Goal: Task Accomplishment & Management: Use online tool/utility

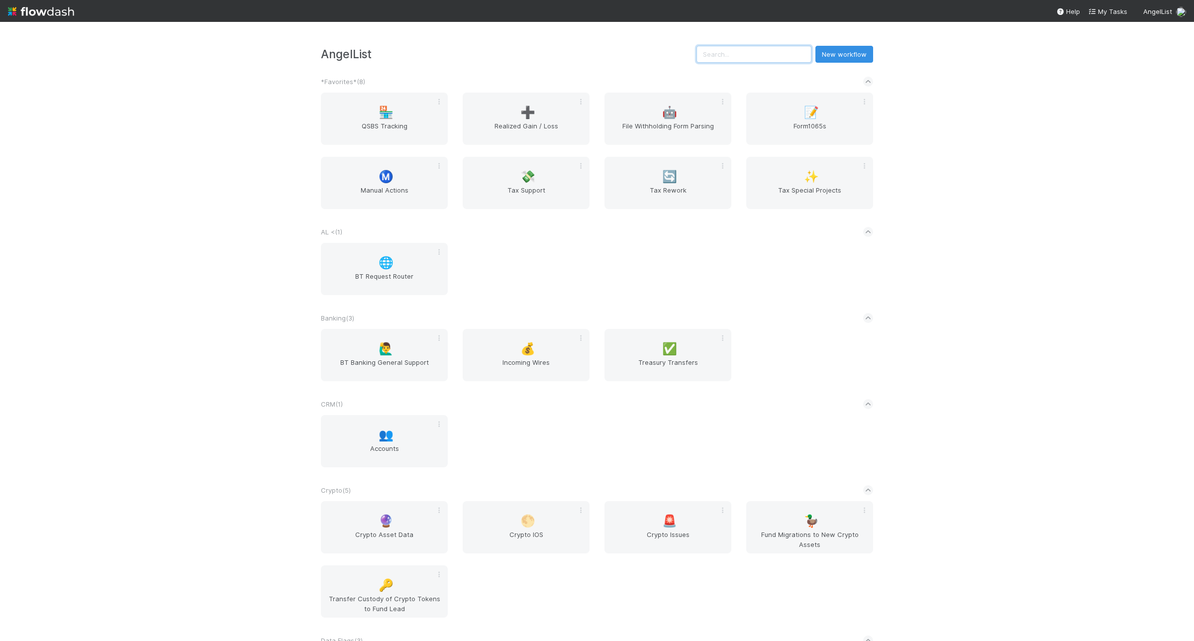
drag, startPoint x: 757, startPoint y: 61, endPoint x: 753, endPoint y: 58, distance: 5.1
click at [755, 60] on input "text" at bounding box center [754, 54] width 115 height 17
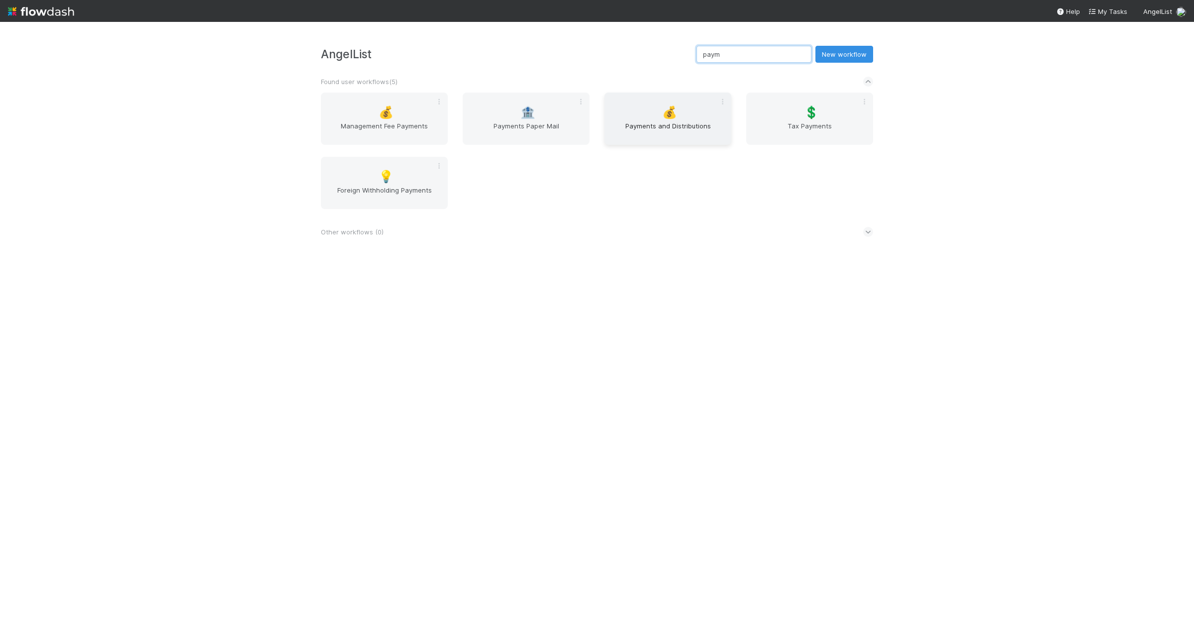
type input "paym"
click at [666, 118] on span "💰" at bounding box center [669, 112] width 15 height 13
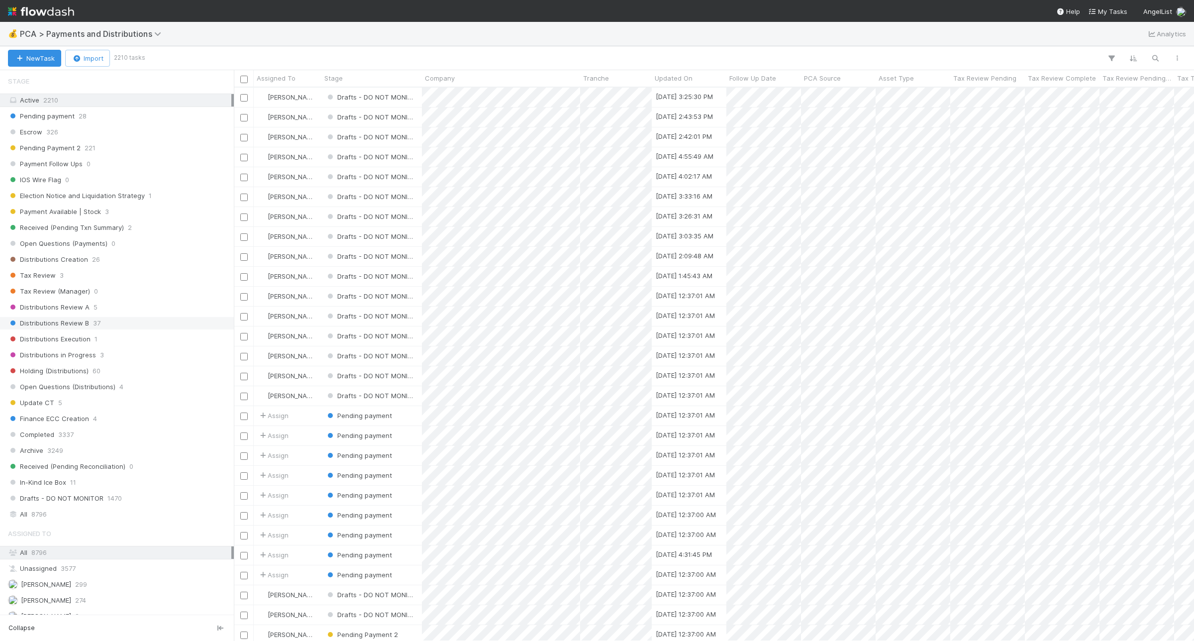
scroll to position [435, 0]
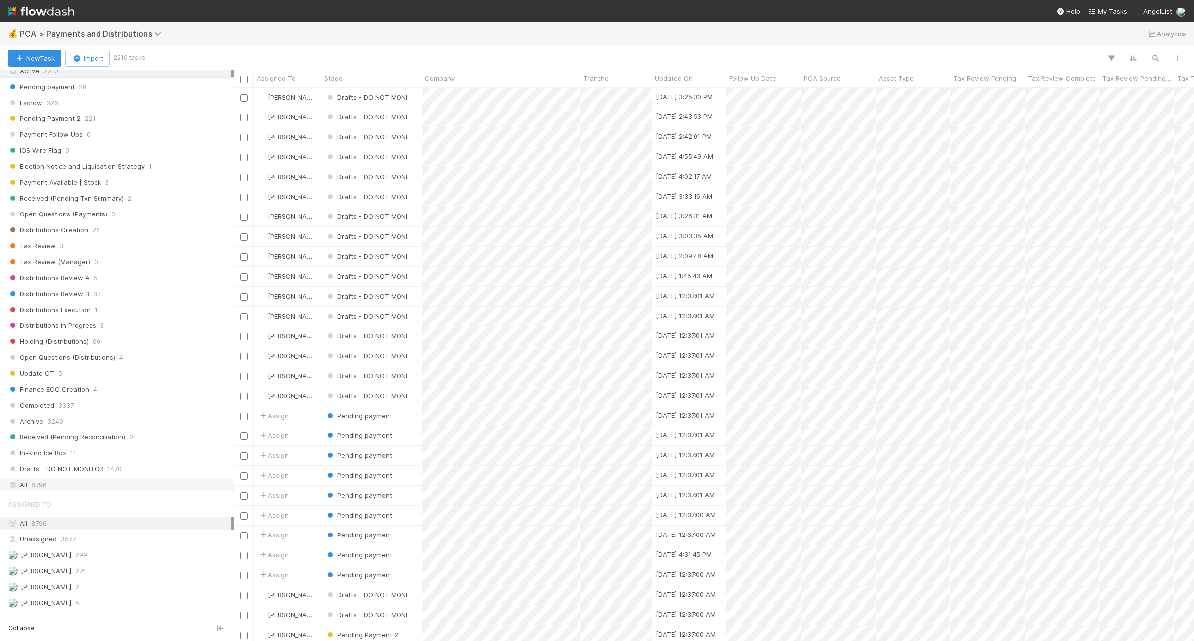
click at [101, 491] on div "All 8796" at bounding box center [119, 485] width 223 height 12
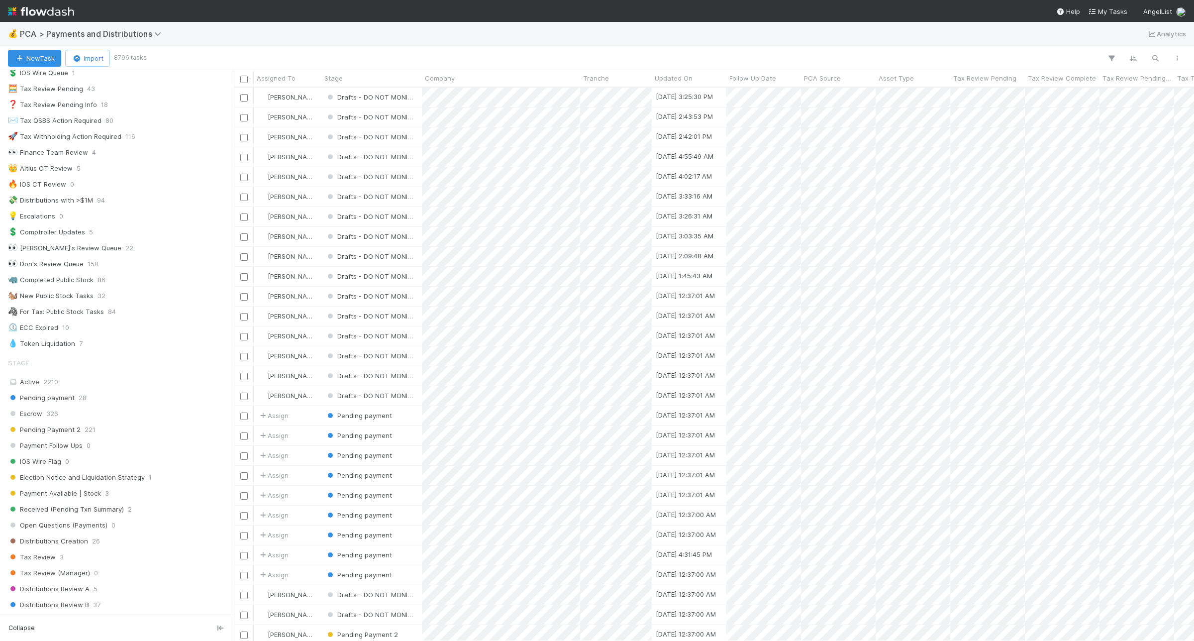
scroll to position [544, 951]
click at [1155, 55] on icon "button" at bounding box center [1156, 58] width 10 height 9
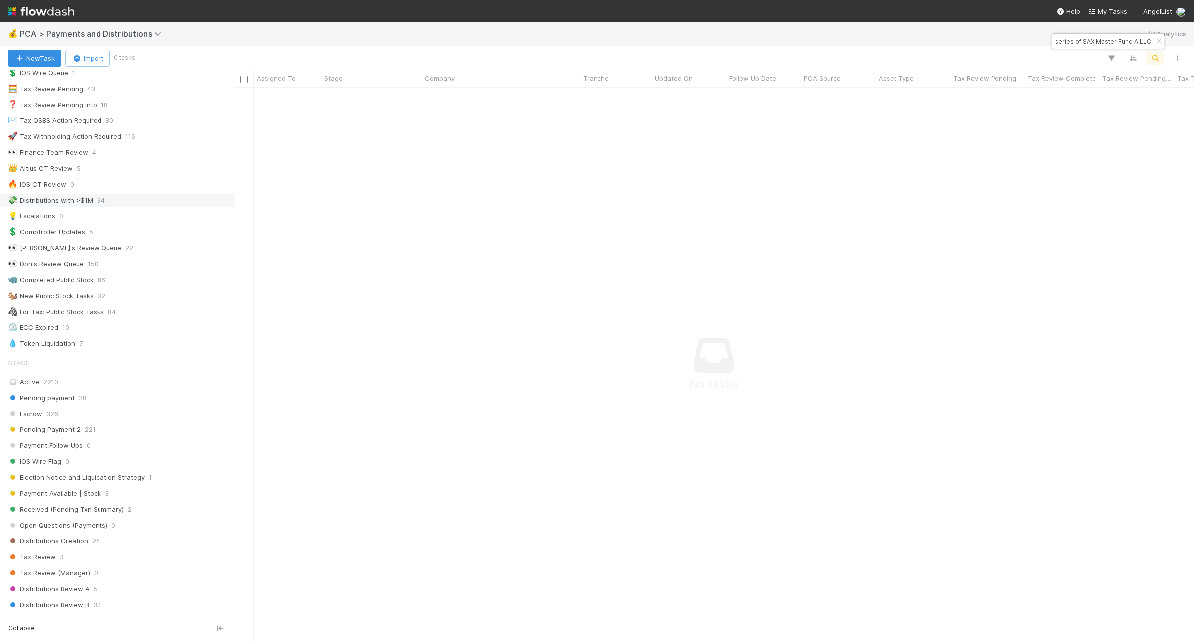
scroll to position [535, 942]
type input "SF8-OPP31-2, a series of SAX Master Fund A LLC"
click at [1161, 42] on icon "button" at bounding box center [1159, 41] width 10 height 6
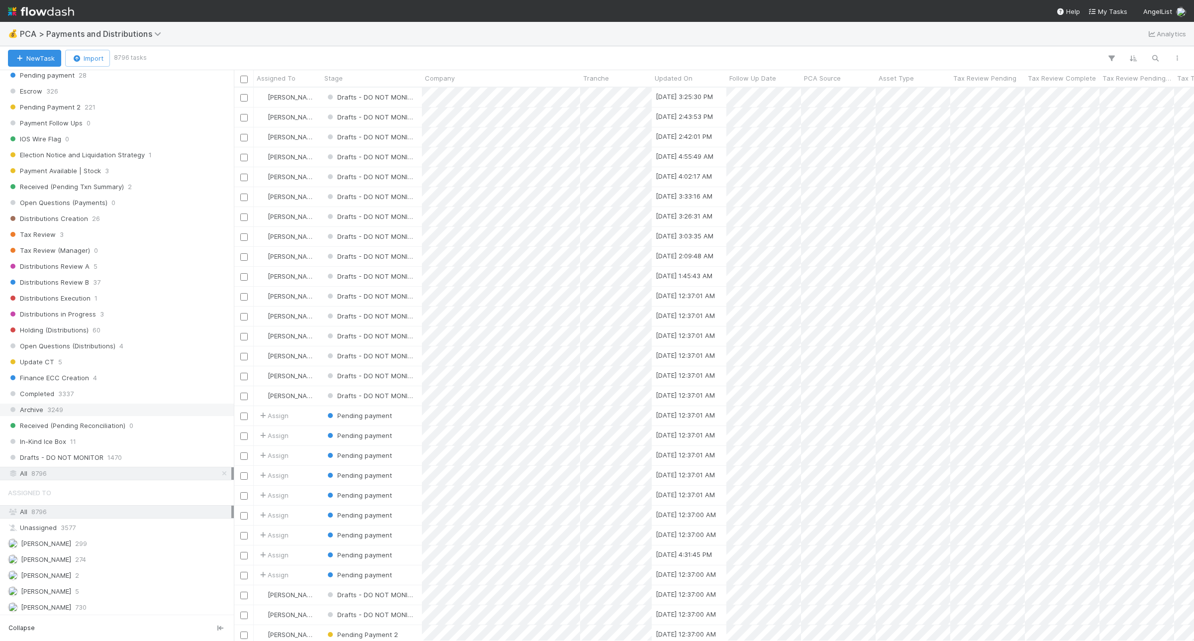
scroll to position [609, 0]
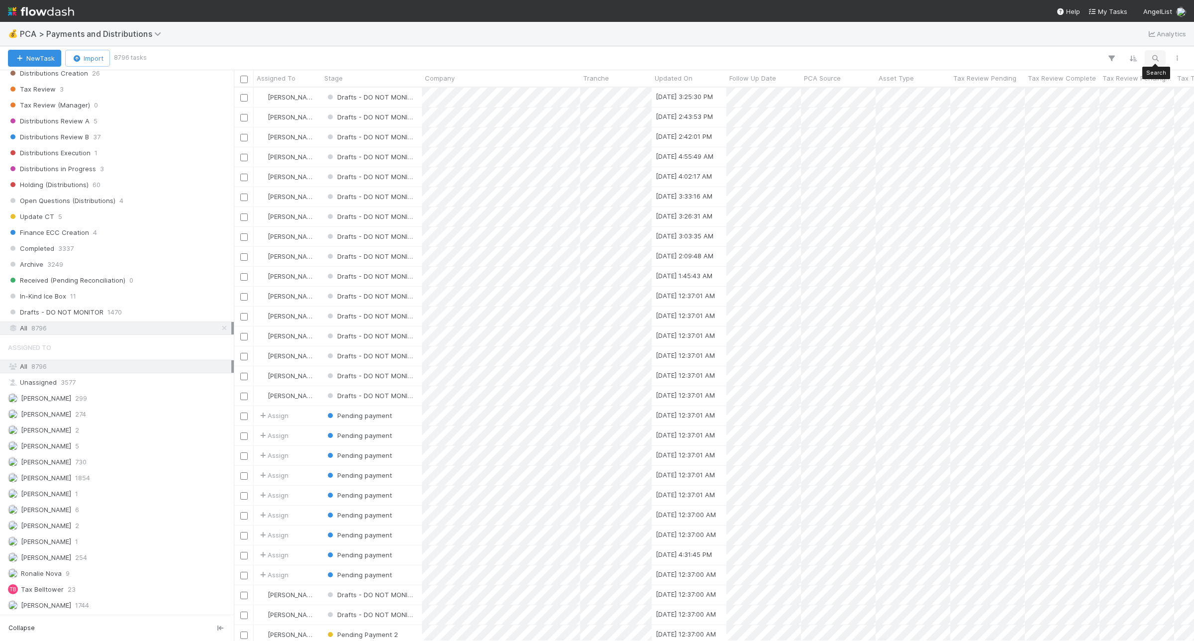
click at [1154, 53] on button "button" at bounding box center [1156, 58] width 18 height 13
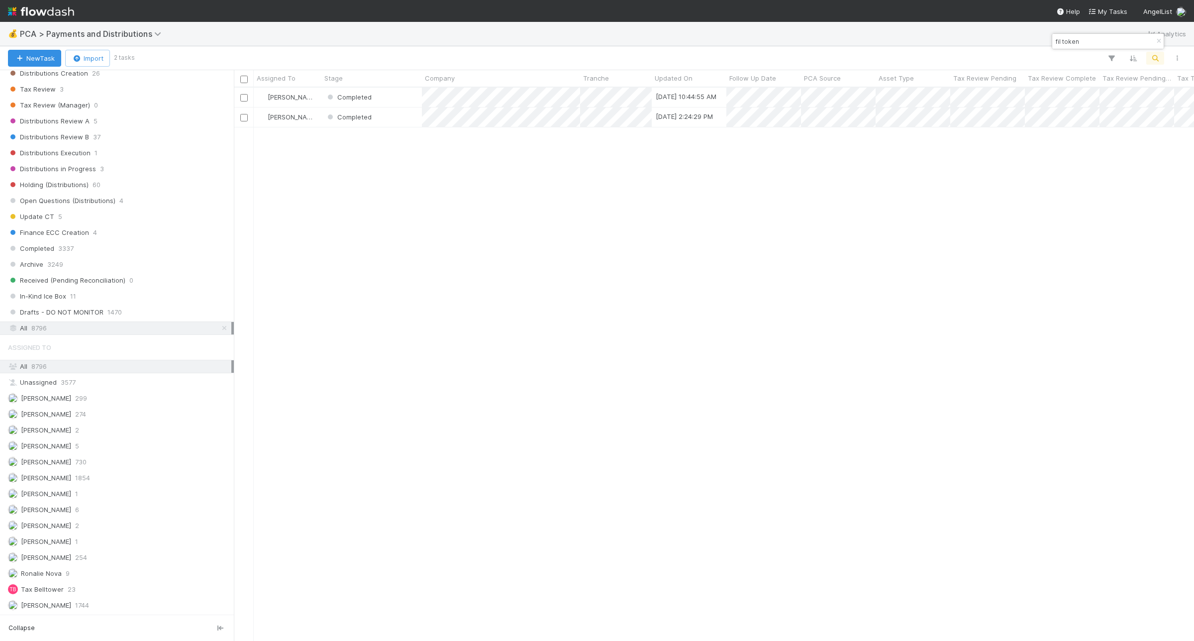
scroll to position [544, 951]
drag, startPoint x: 1086, startPoint y: 43, endPoint x: 1057, endPoint y: 40, distance: 30.0
click at [1057, 40] on input "fil token" at bounding box center [1104, 41] width 100 height 12
type input "sf8"
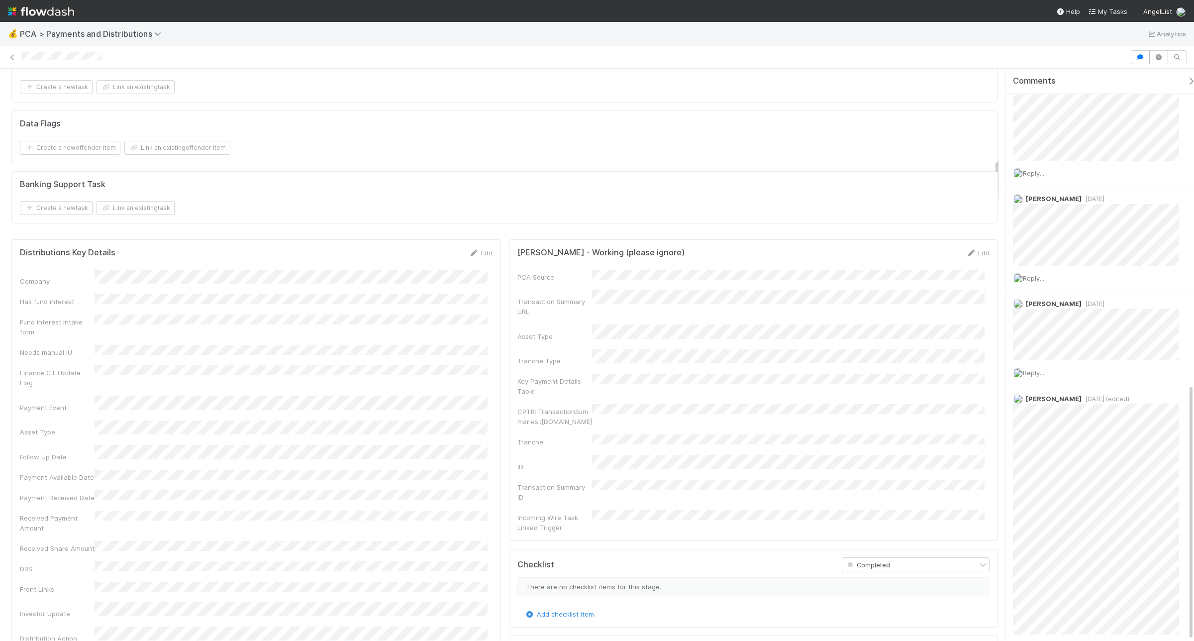
scroll to position [704, 0]
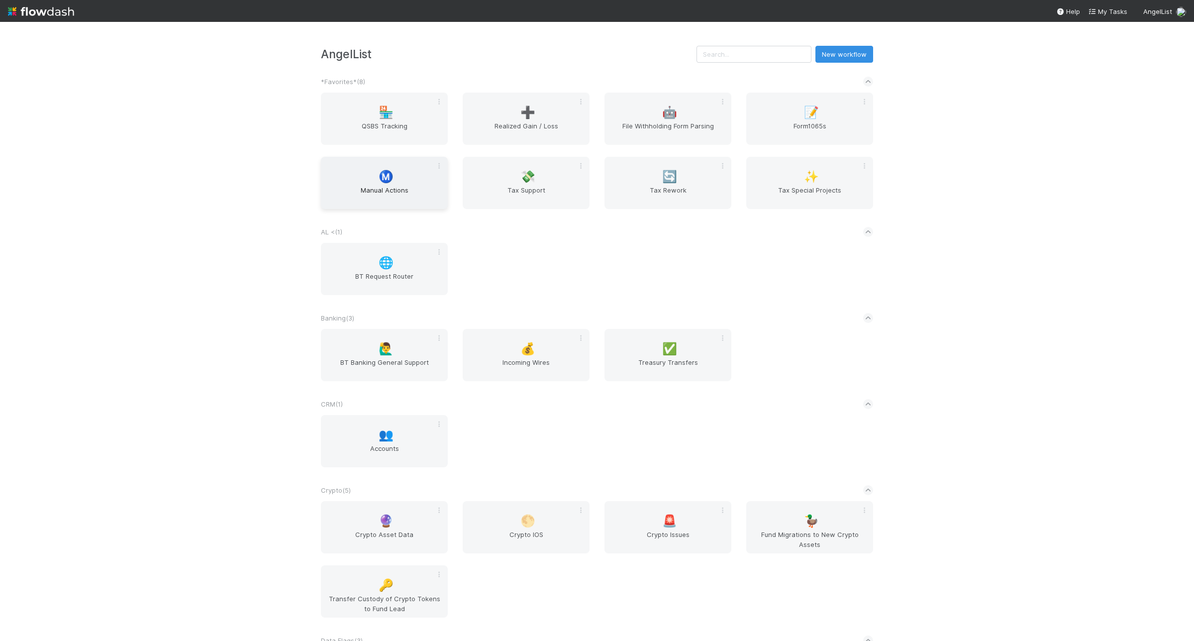
click at [379, 183] on div "Ⓜ️" at bounding box center [385, 177] width 12 height 12
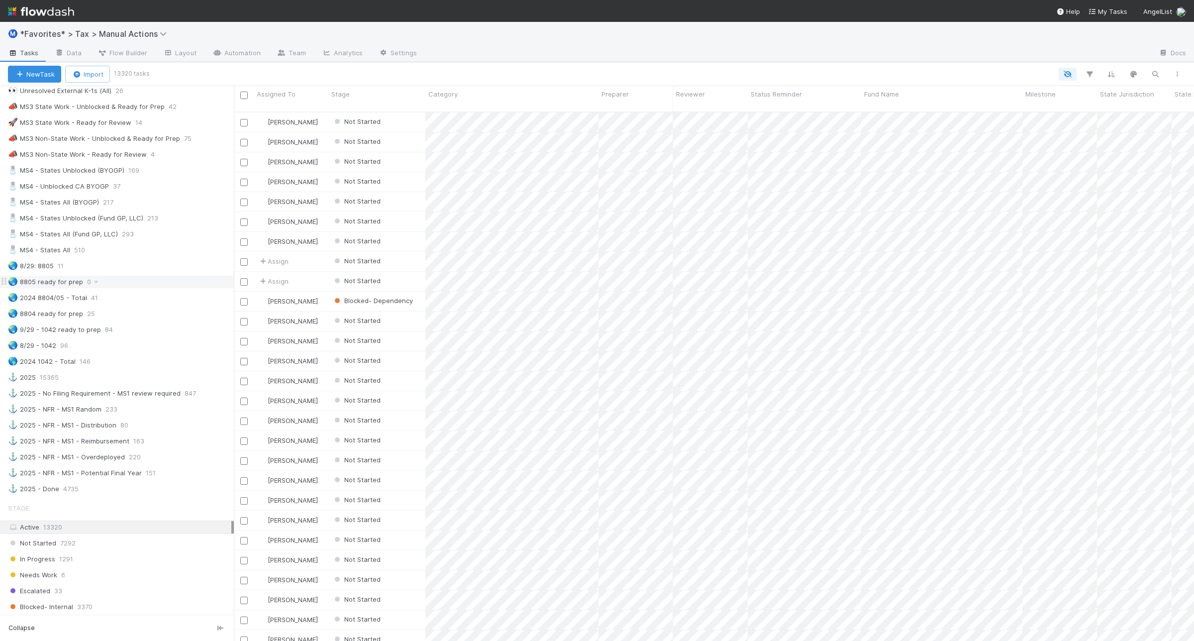
scroll to position [622, 0]
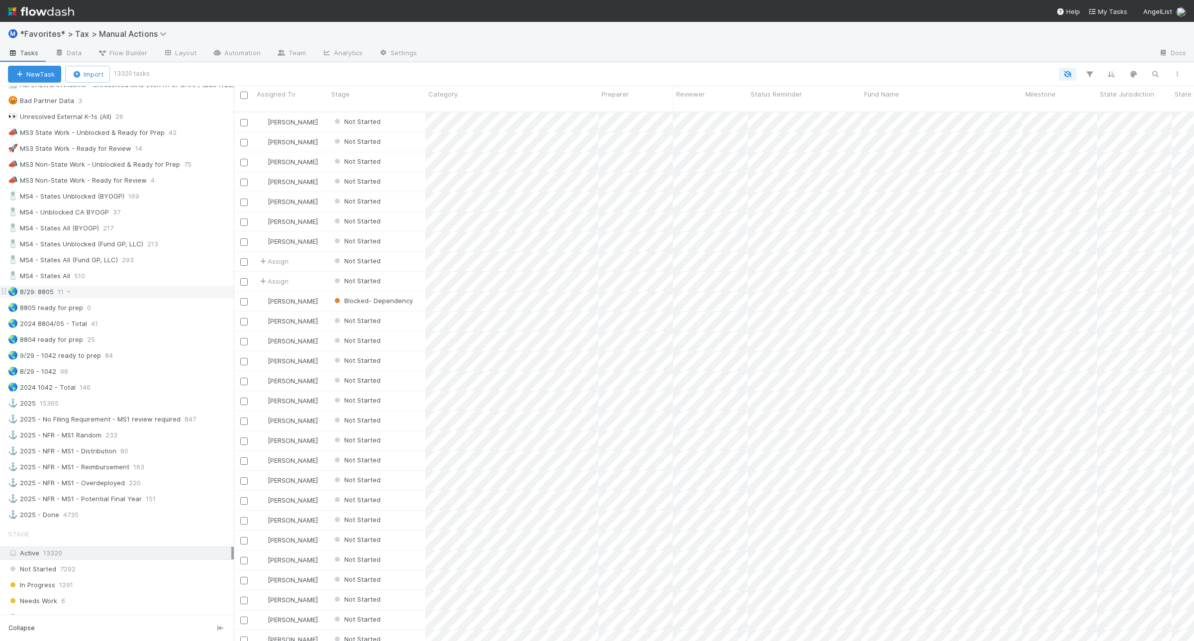
click at [154, 298] on div "🌏 8/29: 8805 11" at bounding box center [121, 292] width 226 height 12
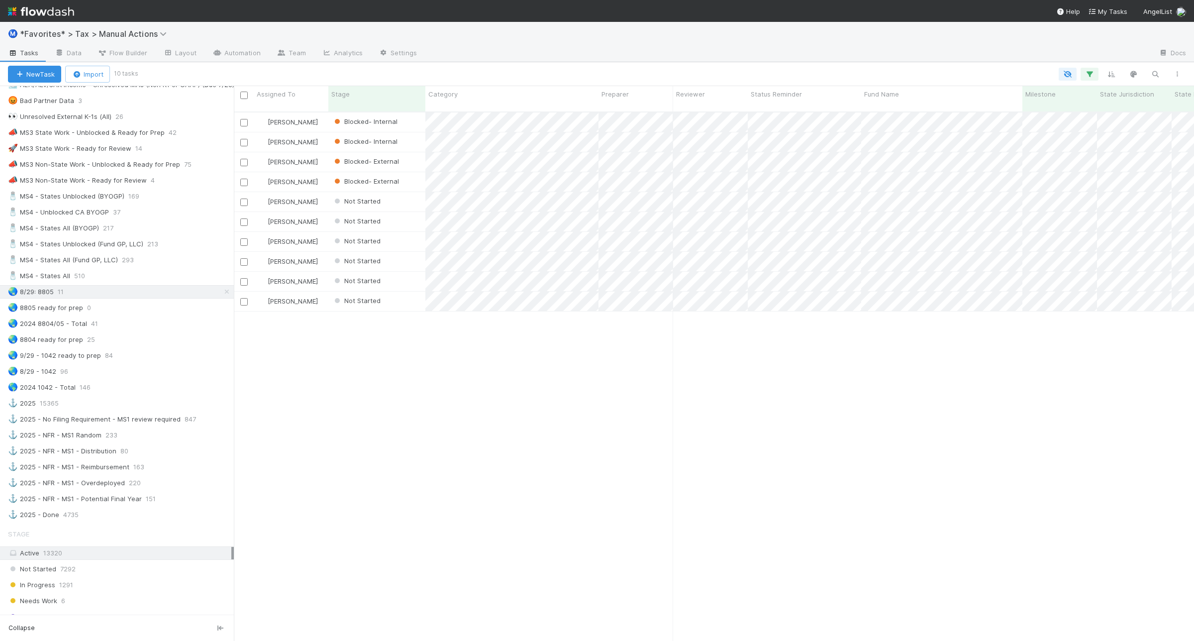
scroll to position [528, 951]
click at [162, 378] on div "🌏 8/29 - 1042 96" at bounding box center [121, 371] width 226 height 12
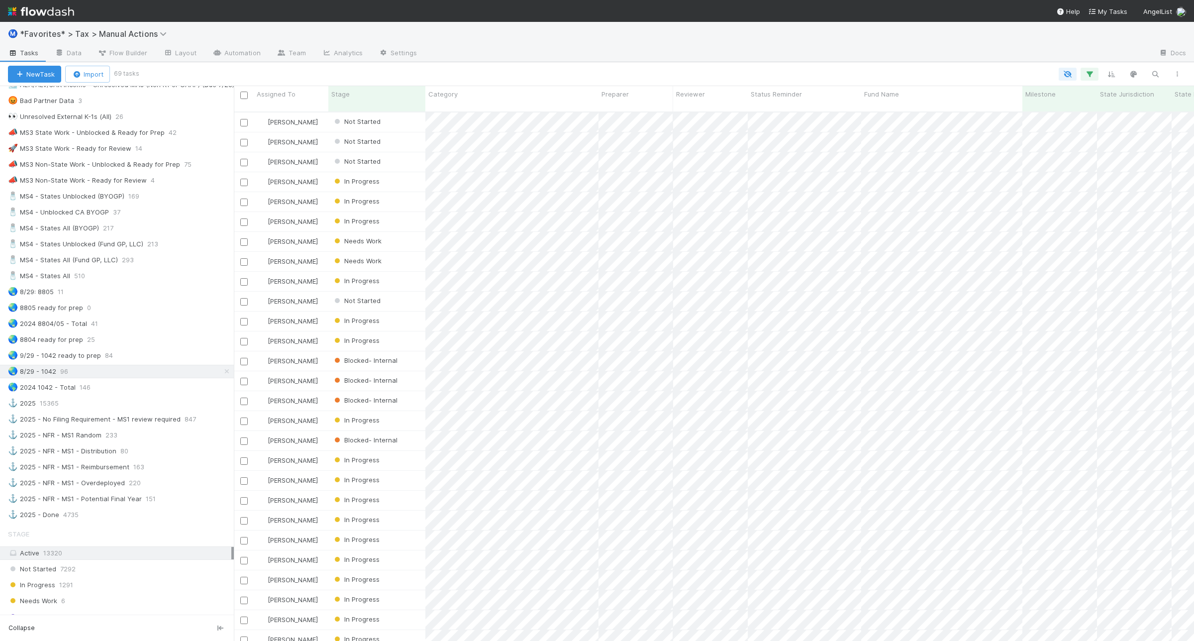
scroll to position [528, 951]
click at [1093, 73] on icon "button" at bounding box center [1090, 74] width 10 height 9
click at [1079, 195] on icon at bounding box center [1076, 196] width 10 height 6
click at [765, 73] on div "6 filters Reset Filters If Form1065 -> Tax Year any = 2024 and Form1065 -> Fili…" at bounding box center [597, 320] width 1194 height 641
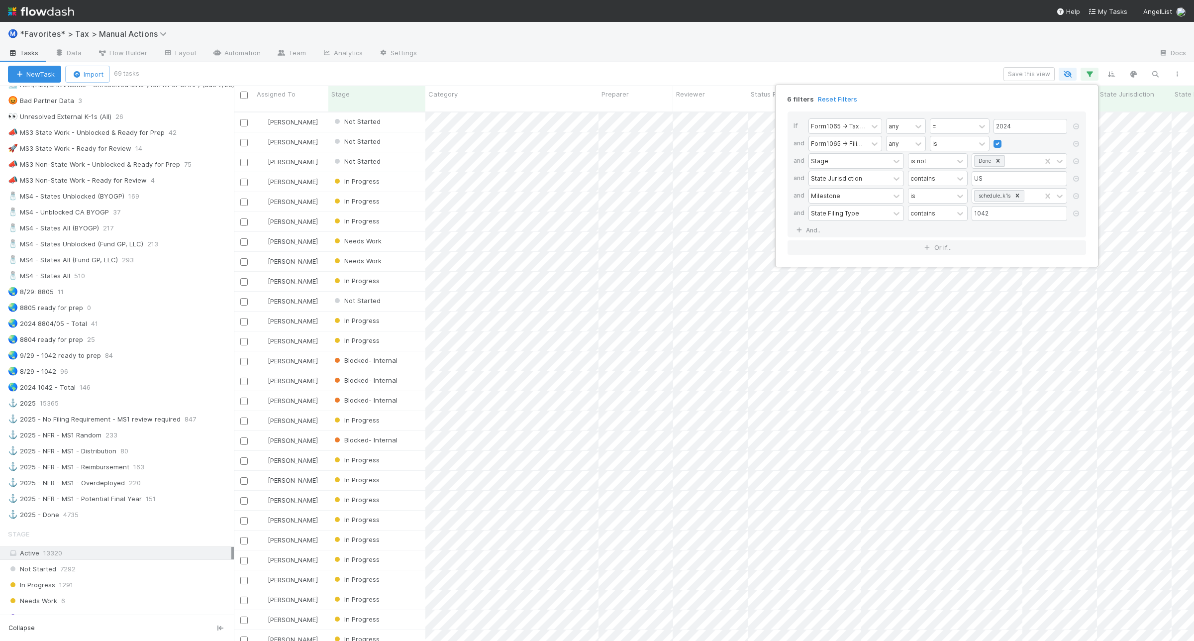
click at [533, 76] on div "6 filters Reset Filters If Form1065 -> Tax Year any = 2024 and Form1065 -> Fili…" at bounding box center [597, 320] width 1194 height 641
click at [1091, 71] on icon "button" at bounding box center [1090, 74] width 10 height 9
click at [831, 76] on div "6 filters Reset Filters If Form1065 -> Tax Year any = 2024 and Form1065 -> Fili…" at bounding box center [597, 320] width 1194 height 641
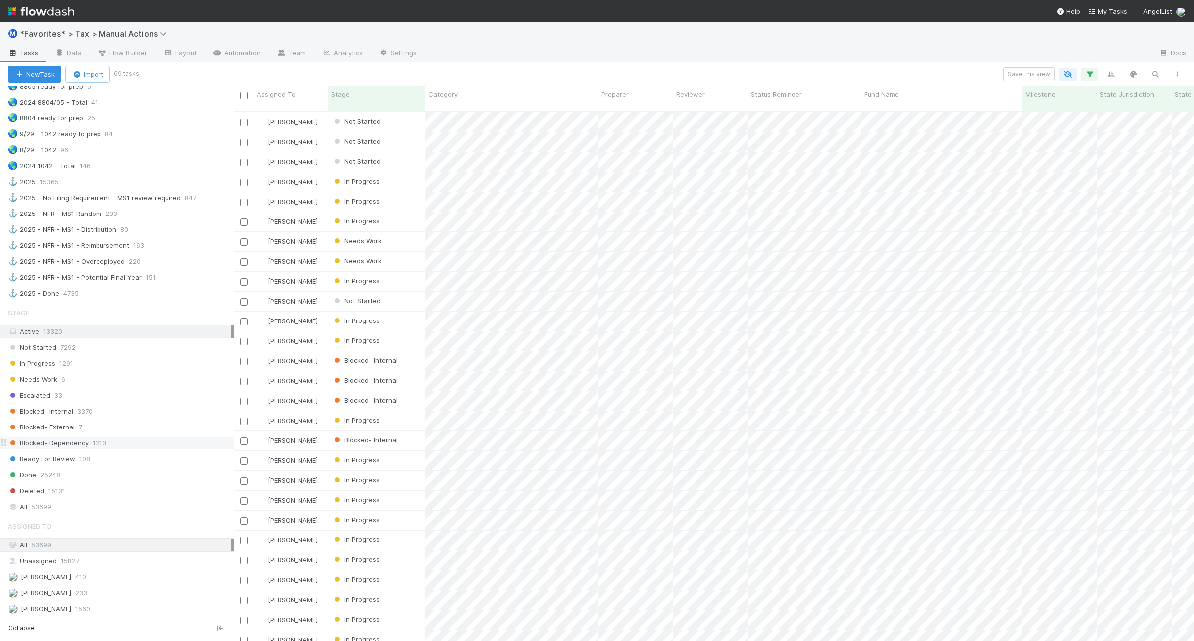
scroll to position [871, 0]
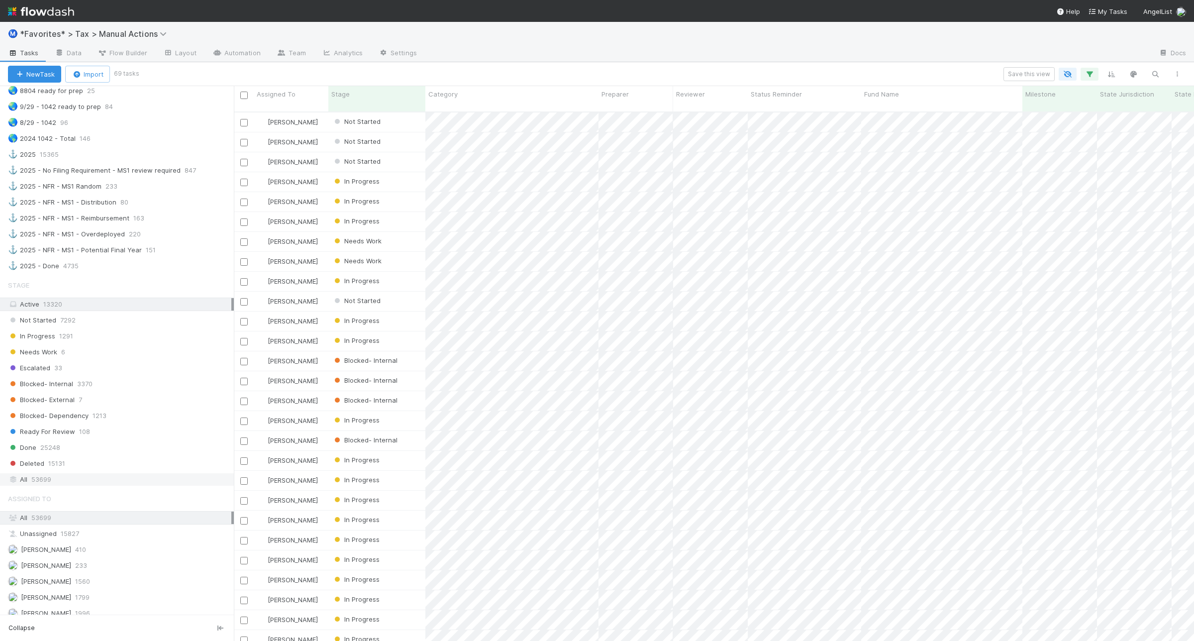
click at [66, 486] on div "All 53699" at bounding box center [119, 479] width 223 height 12
click at [1177, 78] on button "button" at bounding box center [1178, 74] width 18 height 13
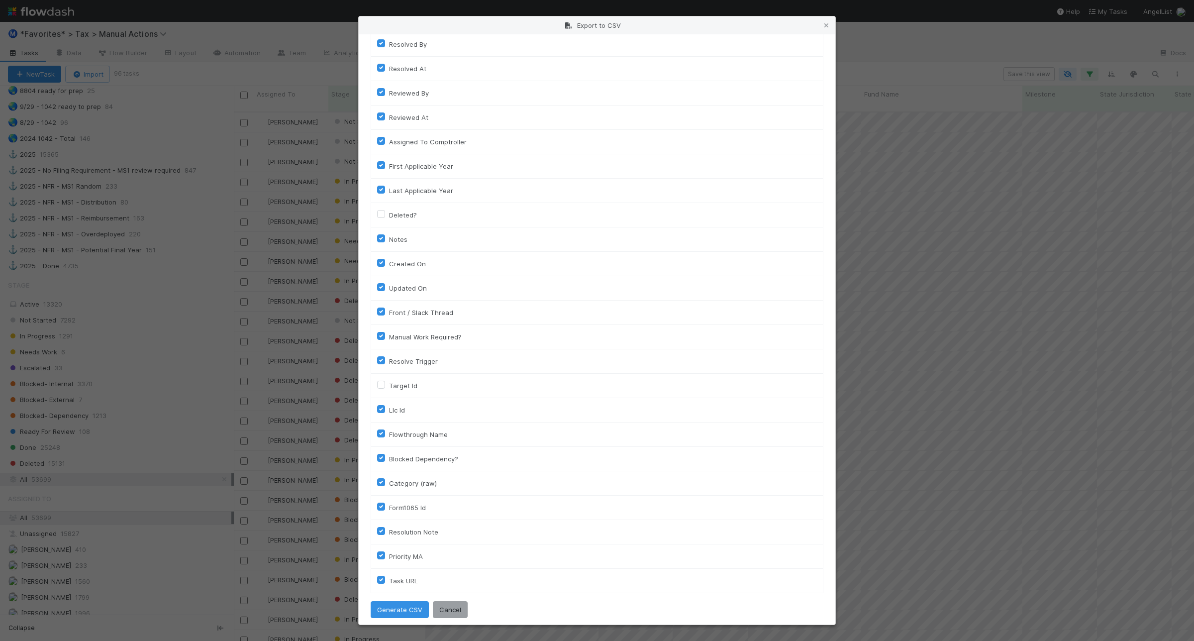
scroll to position [529, 0]
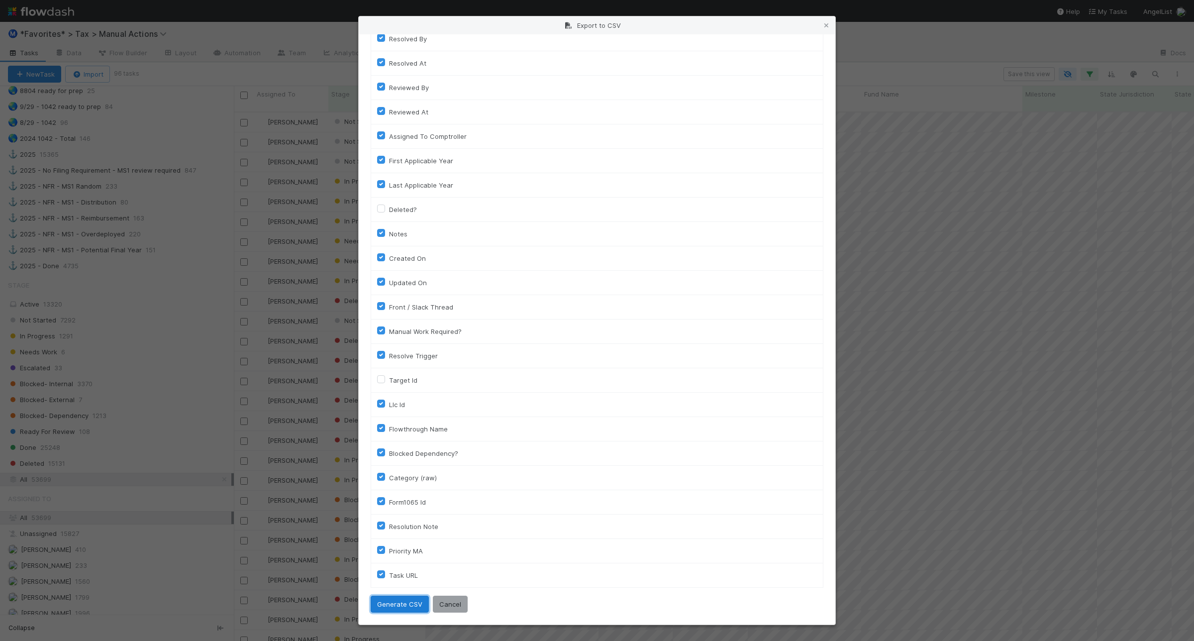
click at [412, 602] on button "Generate CSV" at bounding box center [400, 604] width 58 height 17
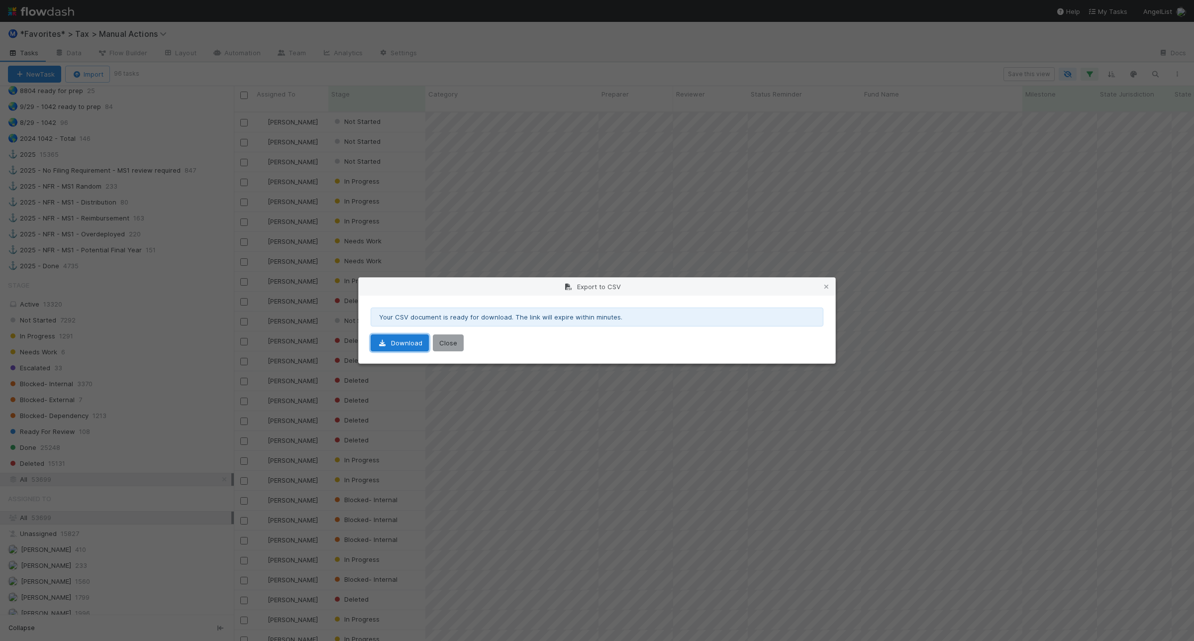
click at [399, 342] on link "Download" at bounding box center [400, 342] width 58 height 17
click at [450, 347] on button "Close" at bounding box center [448, 342] width 31 height 17
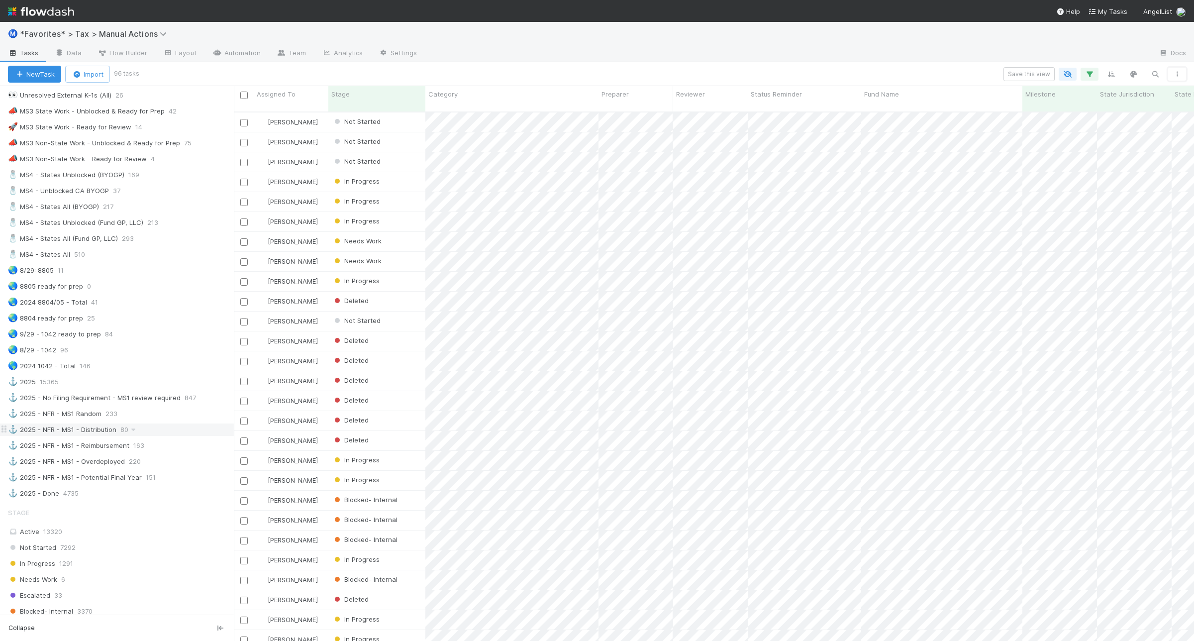
scroll to position [622, 0]
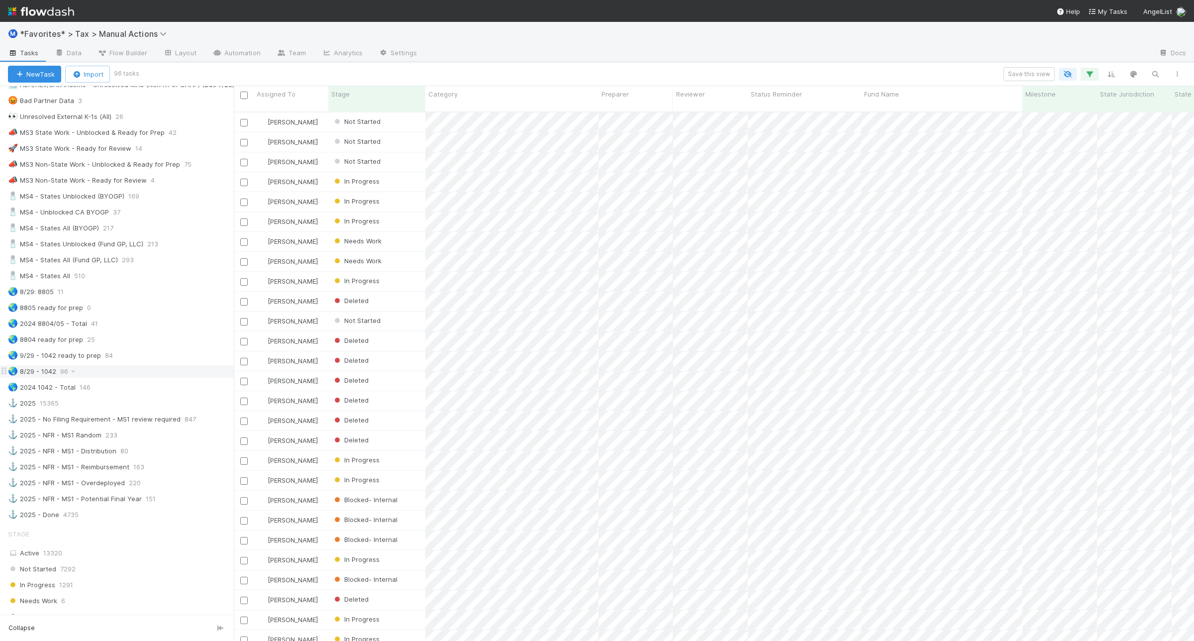
click at [171, 378] on div "🌏 8/29 - 1042 96" at bounding box center [121, 371] width 226 height 12
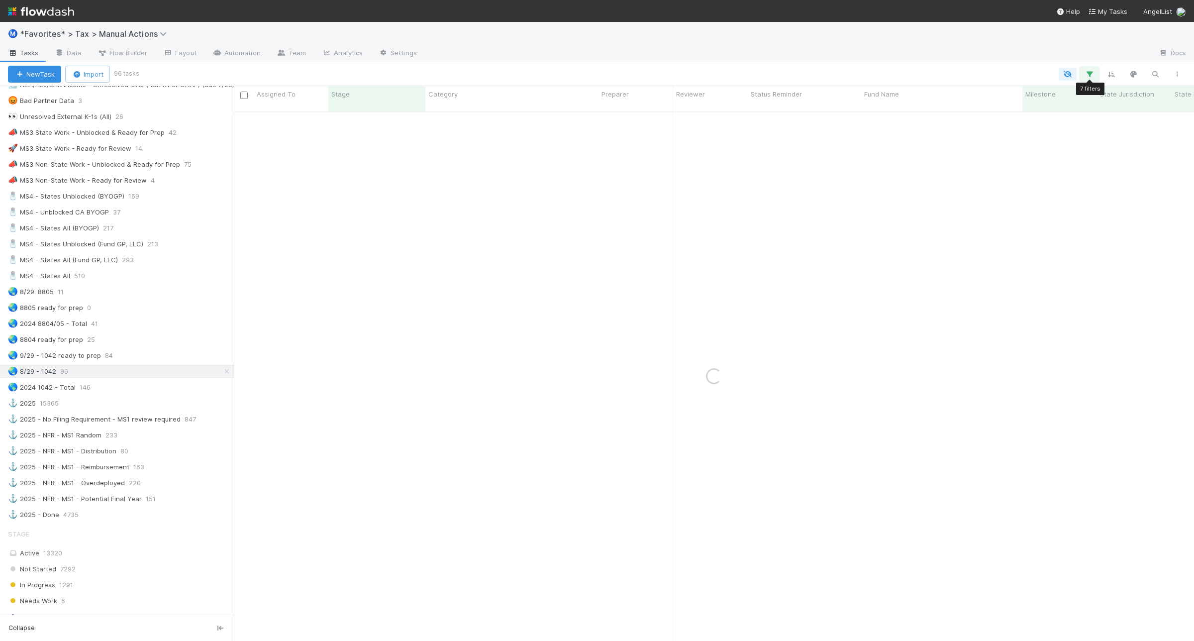
click at [1094, 74] on icon "button" at bounding box center [1090, 74] width 10 height 9
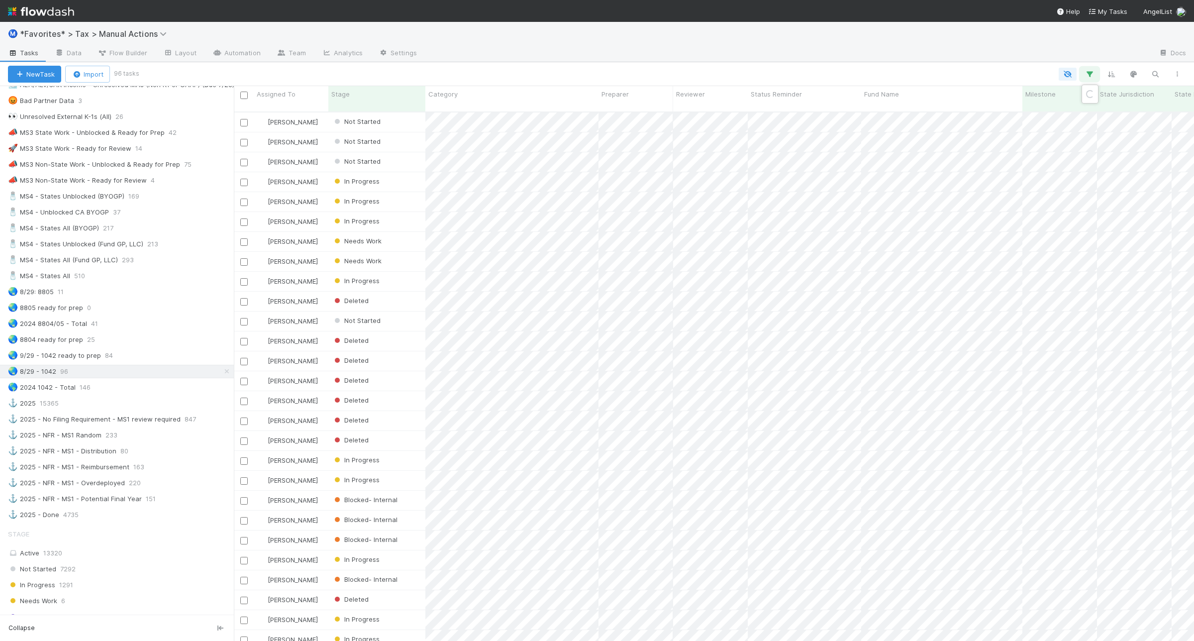
scroll to position [528, 951]
click at [1031, 162] on div "Done" at bounding box center [1006, 161] width 69 height 14
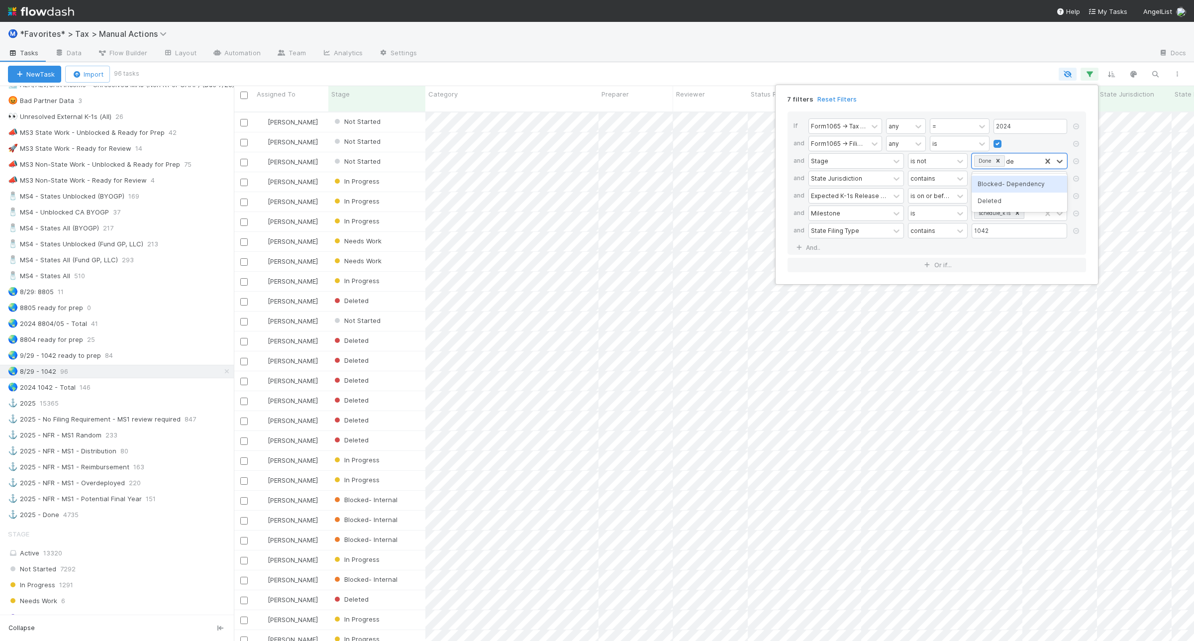
type input "del"
click at [936, 213] on div "is on or before" at bounding box center [931, 208] width 41 height 9
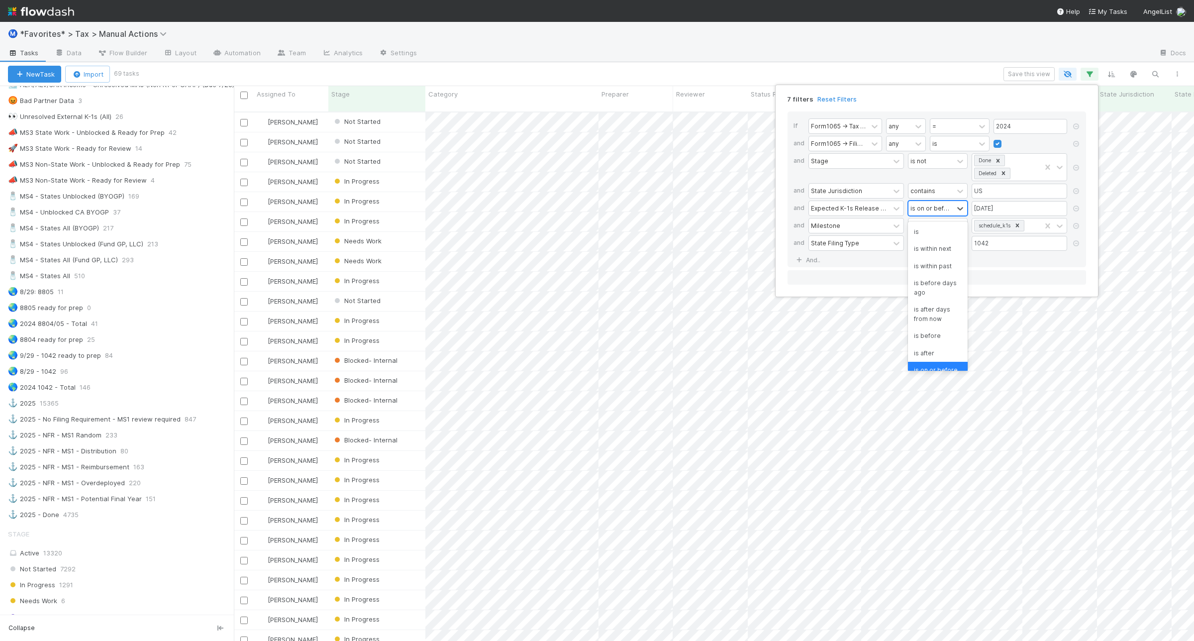
scroll to position [26, 0]
click at [931, 331] on div "is after" at bounding box center [938, 327] width 60 height 17
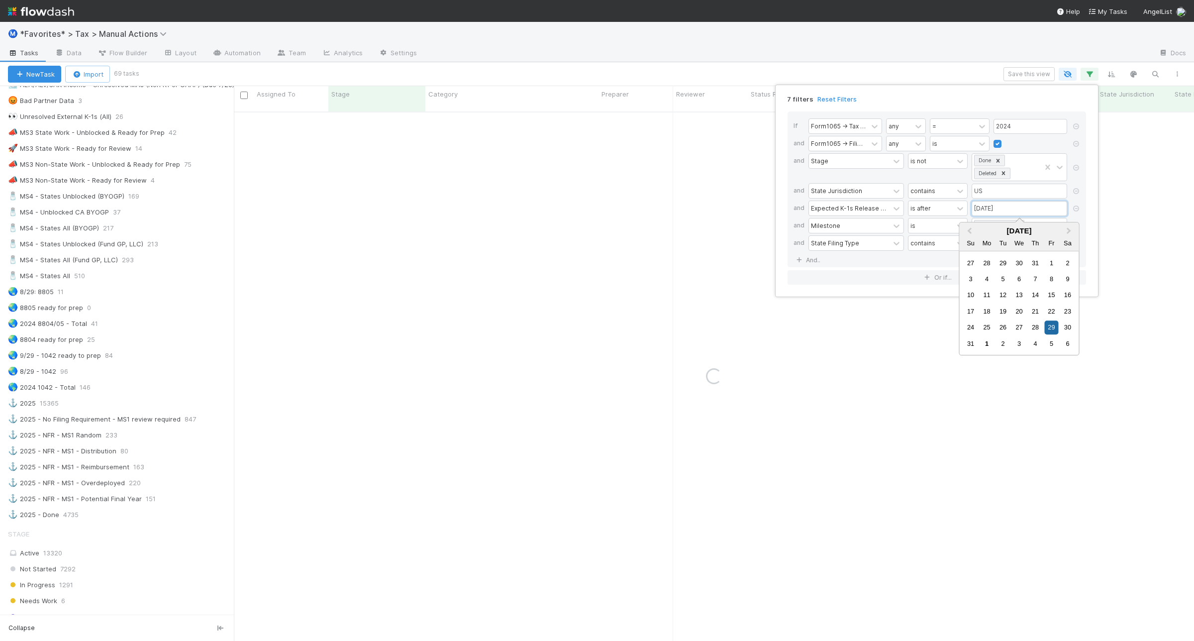
click at [973, 212] on input "08/29/2025" at bounding box center [1020, 208] width 96 height 15
click at [972, 233] on button "Previous Month" at bounding box center [969, 231] width 16 height 16
click at [1047, 279] on div "13" at bounding box center [1051, 278] width 13 height 13
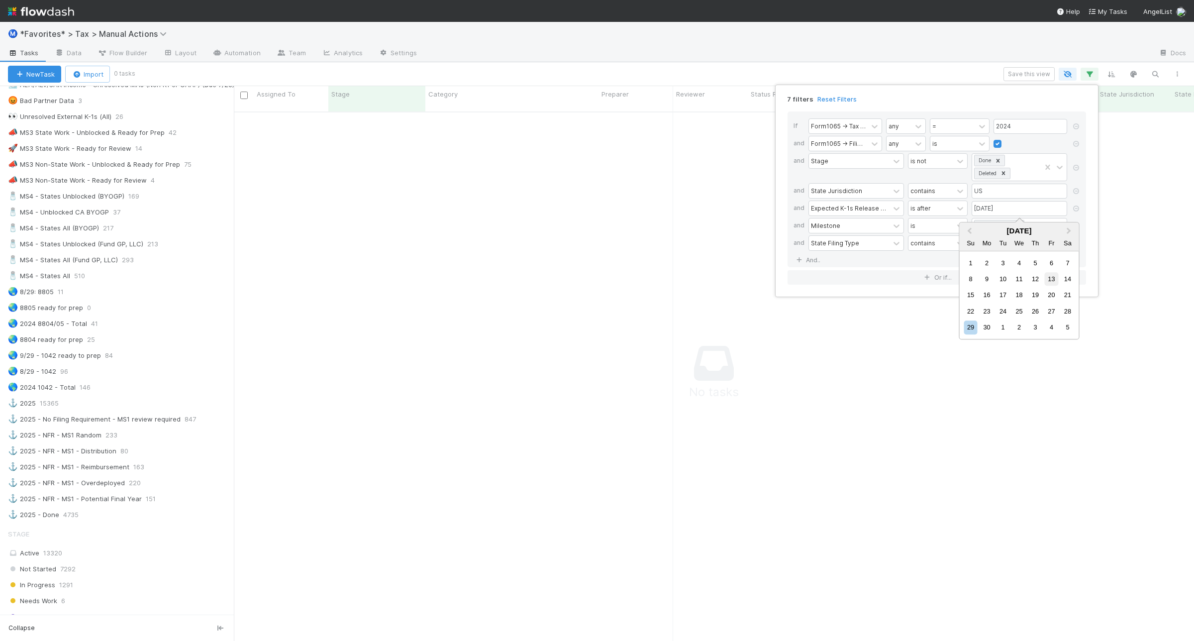
type input "06/13/2025"
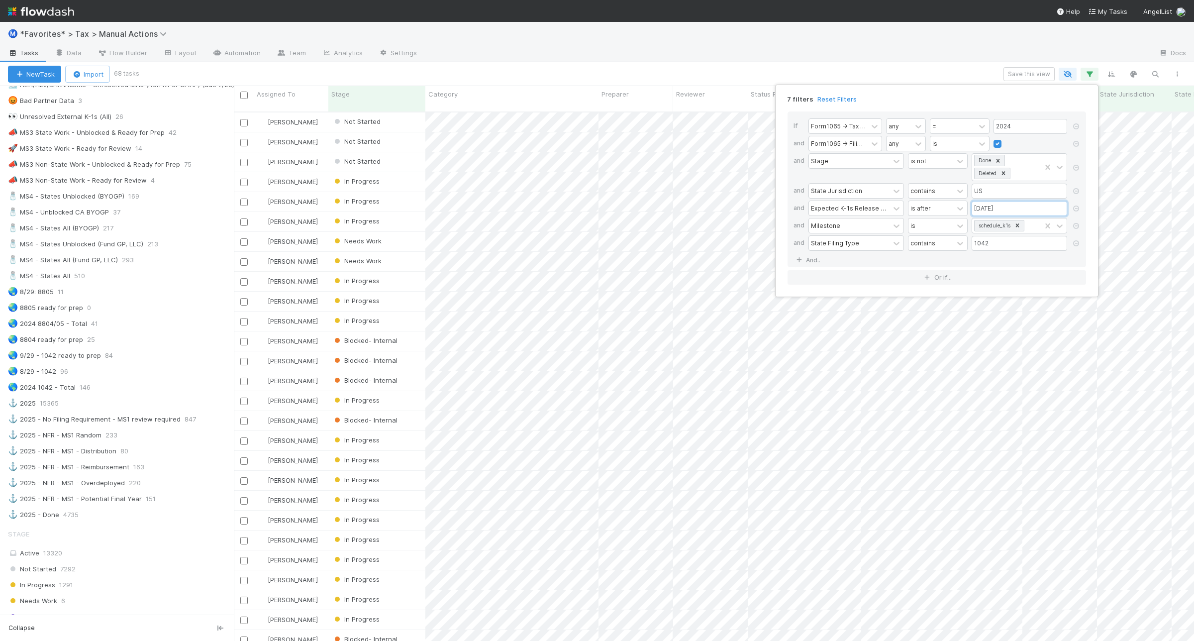
scroll to position [528, 951]
click at [918, 68] on div "7 filters Reset Filters If Form1065 -> Tax Year any = 2024 and Form1065 -> Fili…" at bounding box center [597, 320] width 1194 height 641
click at [1038, 70] on button "Save this view" at bounding box center [1029, 74] width 51 height 14
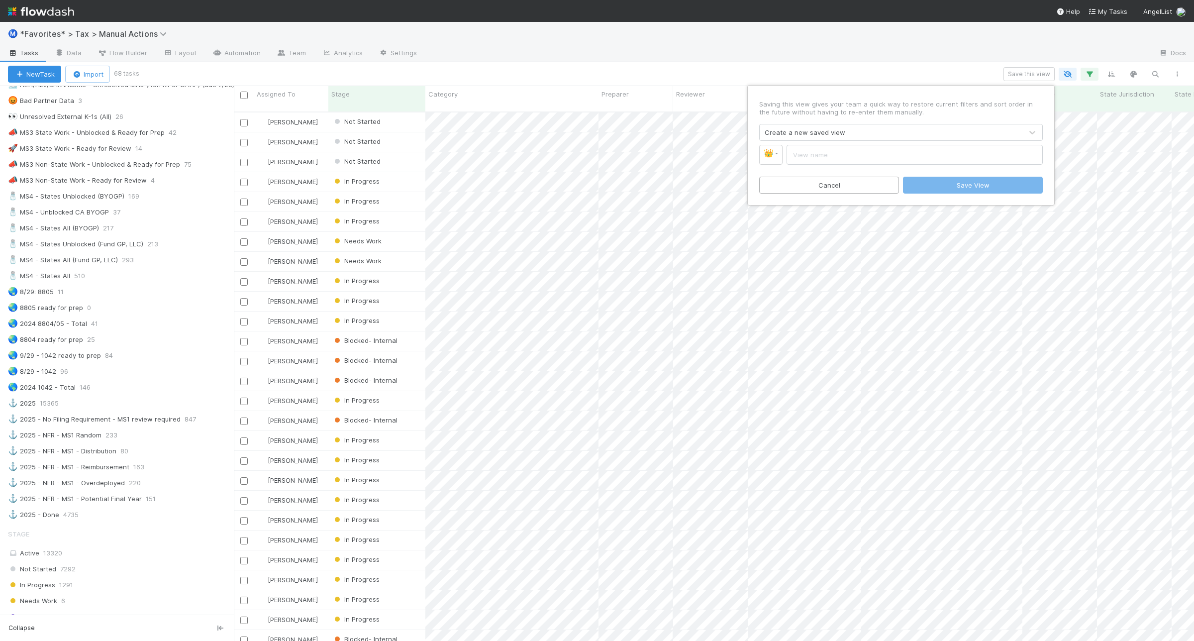
click at [872, 132] on div "Create a new saved view" at bounding box center [891, 132] width 263 height 16
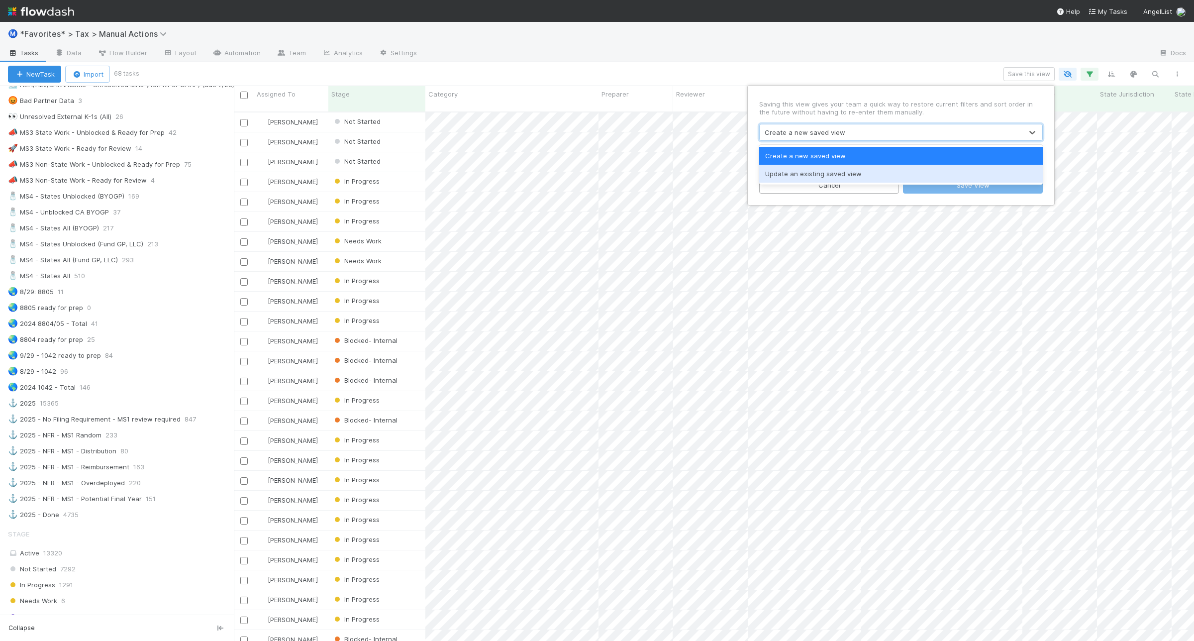
click at [857, 172] on div "Update an existing saved view" at bounding box center [901, 174] width 284 height 18
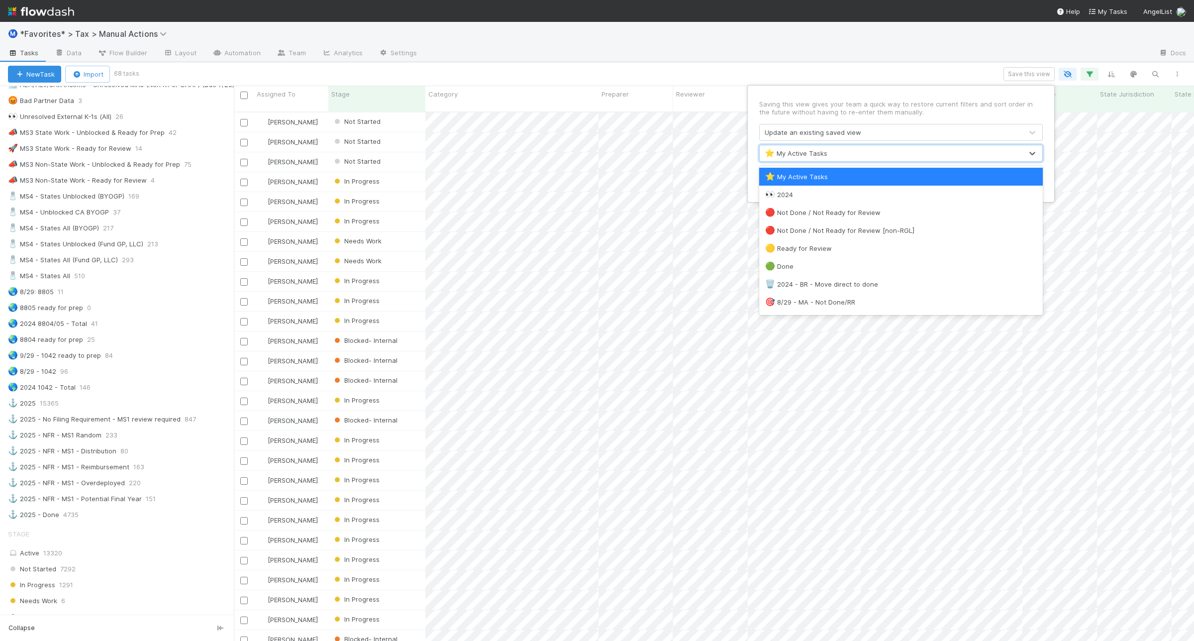
click at [829, 154] on div "⭐ My Active Tasks" at bounding box center [891, 153] width 263 height 16
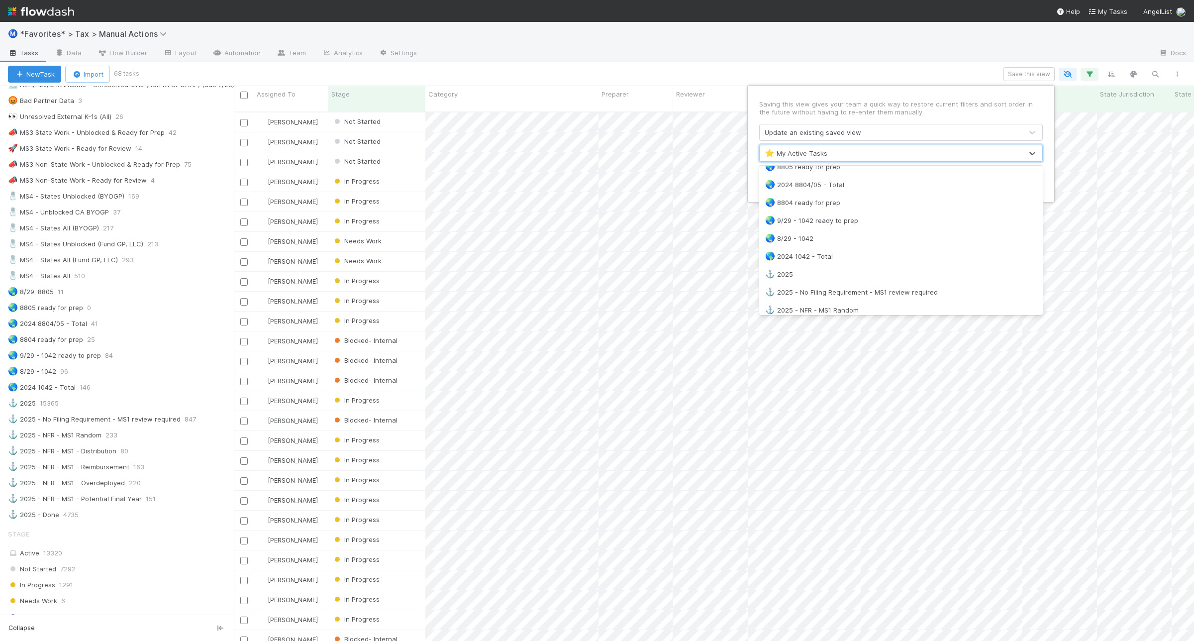
scroll to position [933, 0]
click at [869, 227] on div "🌏 8/29 - 1042" at bounding box center [901, 229] width 272 height 10
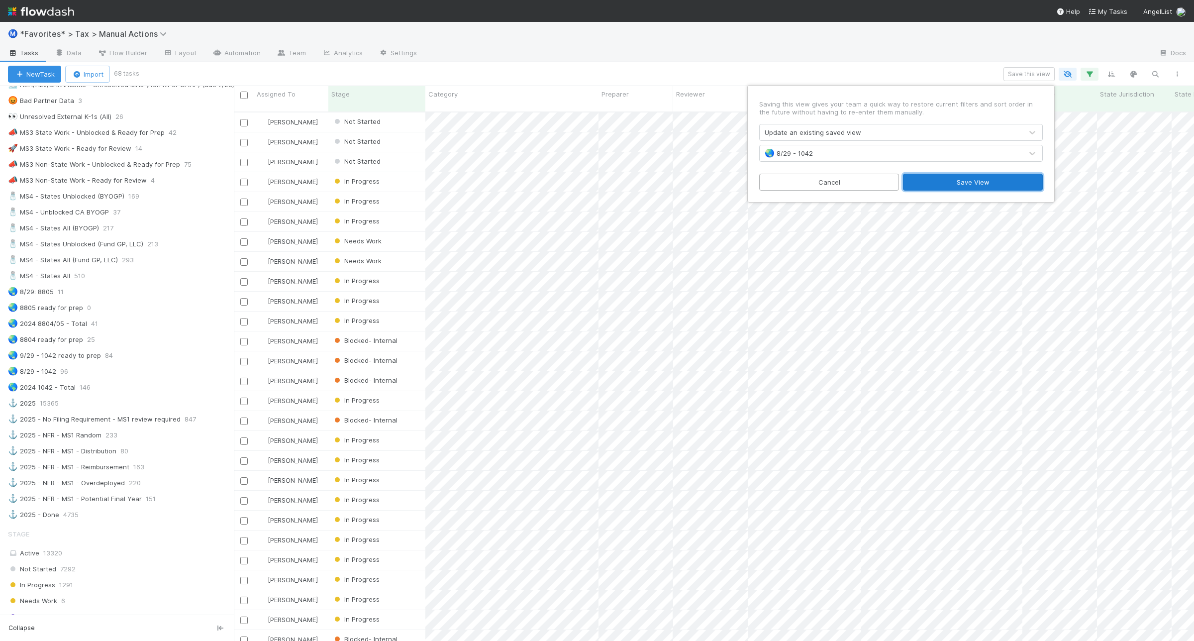
click at [992, 184] on button "Save View" at bounding box center [973, 182] width 140 height 17
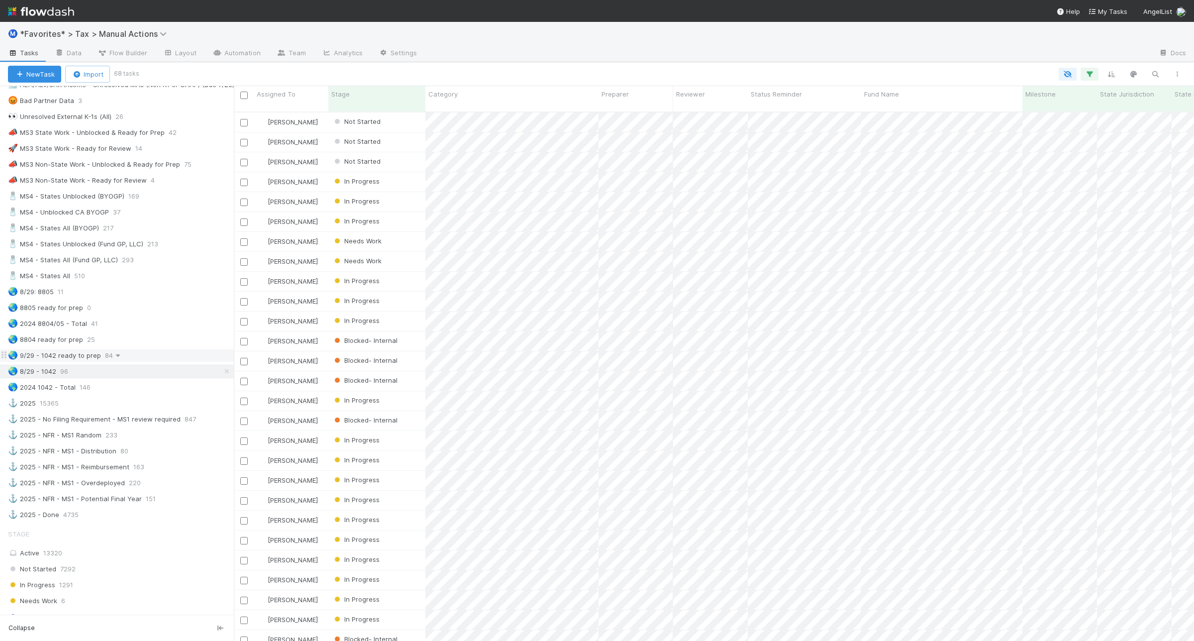
click at [118, 359] on icon at bounding box center [118, 355] width 10 height 6
click at [142, 425] on div "Rename this view" at bounding box center [161, 430] width 101 height 15
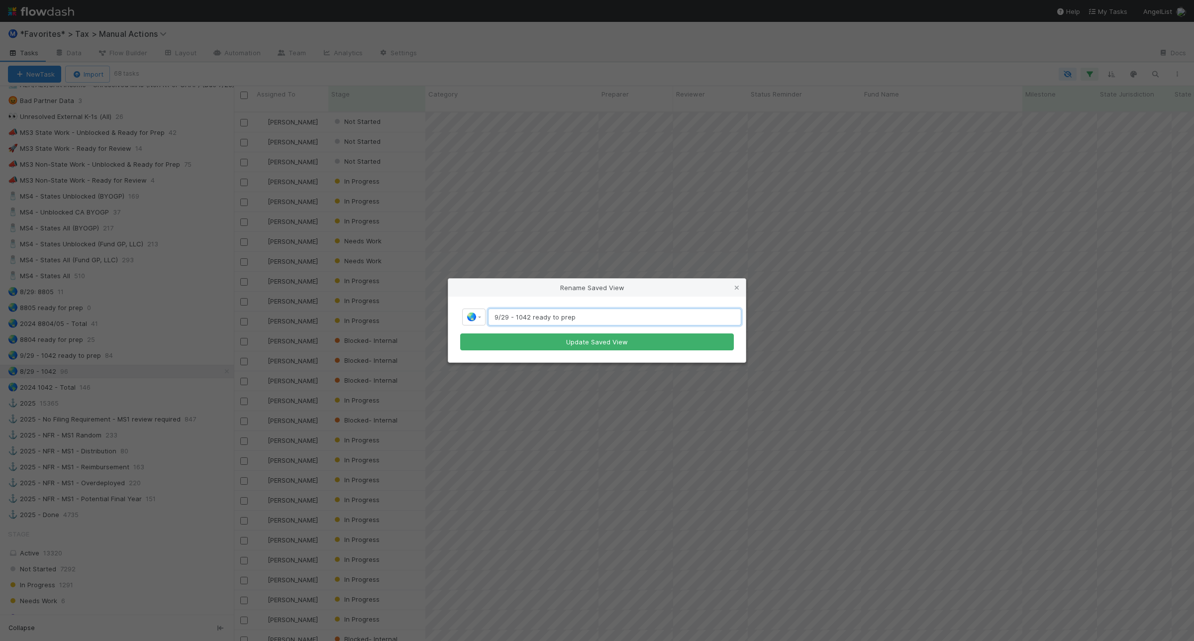
click at [503, 317] on input "9/29 - 1042 ready to prep" at bounding box center [614, 317] width 253 height 17
click at [499, 318] on input "9/29 - 1042 ready to prep" at bounding box center [614, 317] width 253 height 17
type input "8/29 - 1042 ready to prep"
click at [622, 339] on button "Update Saved View" at bounding box center [597, 341] width 274 height 17
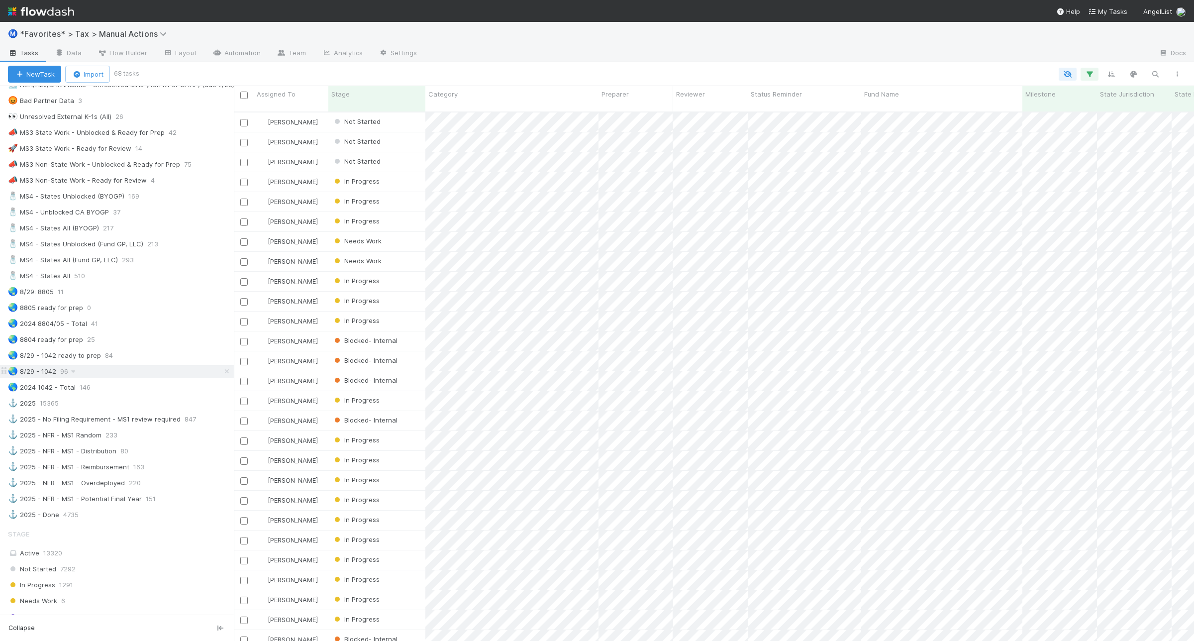
click at [132, 378] on div "🌏 8/29 - 1042 96" at bounding box center [121, 371] width 226 height 12
click at [1091, 78] on icon "button" at bounding box center [1090, 74] width 10 height 9
click at [817, 260] on link "And.." at bounding box center [809, 260] width 31 height 14
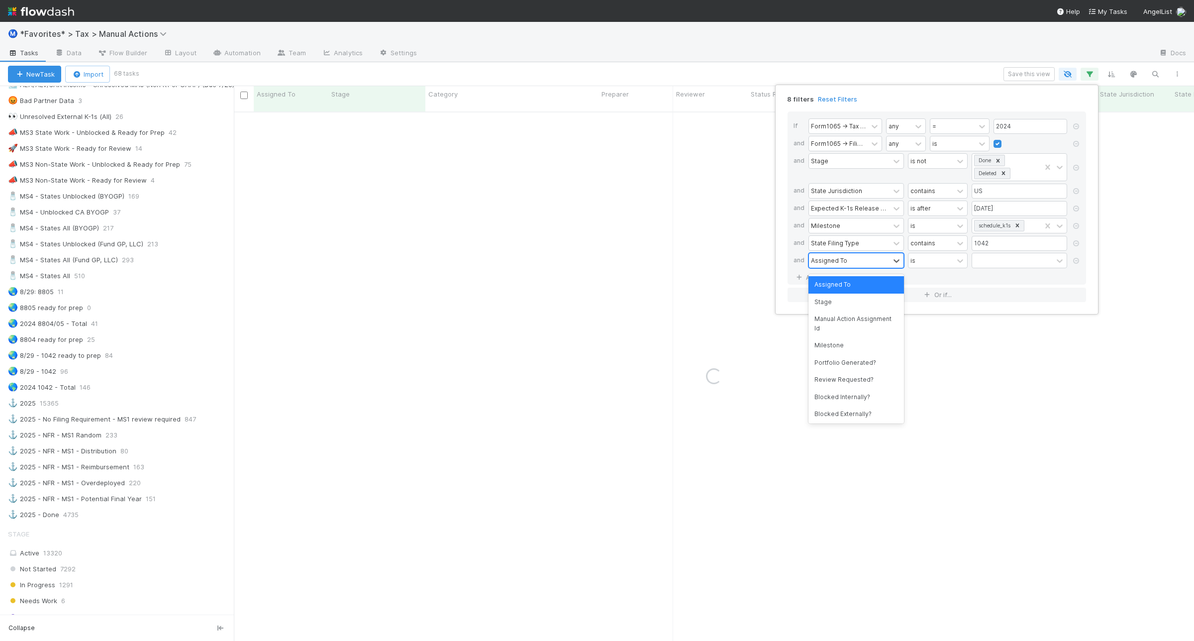
click at [840, 265] on div "Assigned To" at bounding box center [829, 260] width 36 height 9
type input "ms2"
click at [1073, 263] on icon at bounding box center [1076, 261] width 10 height 6
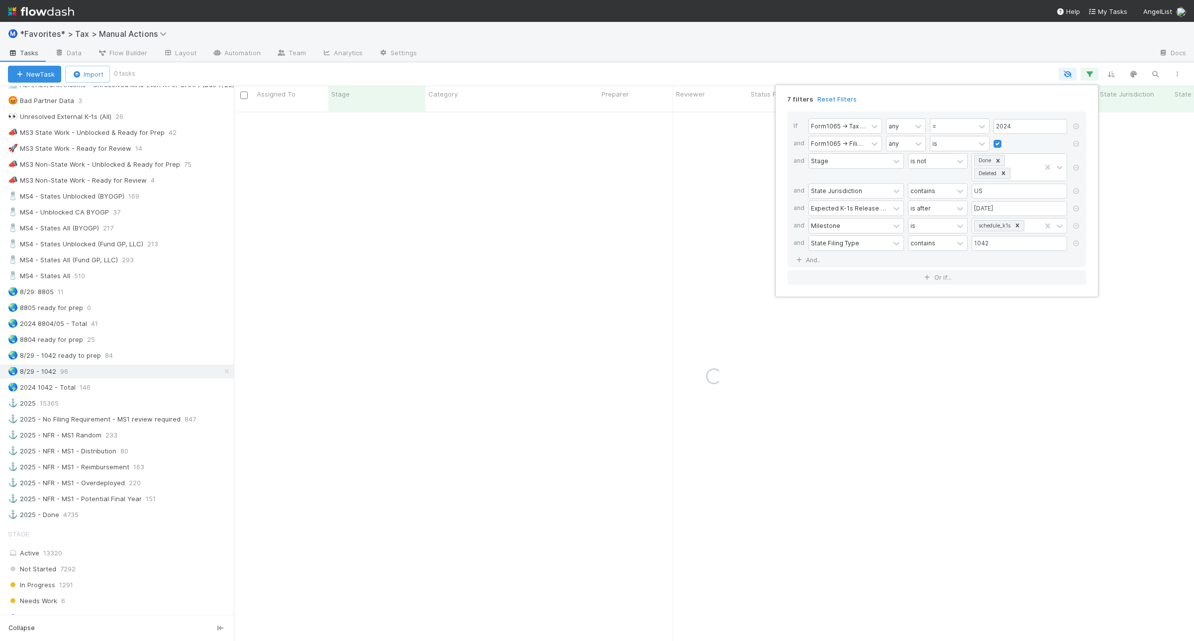
click at [795, 74] on div "7 filters Reset Filters If Form1065 -> Tax Year any = 2024 and Form1065 -> Fili…" at bounding box center [597, 320] width 1194 height 641
click at [482, 74] on div "7 filters Reset Filters If Form1065 -> Tax Year any = 2024 and Form1065 -> Fili…" at bounding box center [597, 320] width 1194 height 641
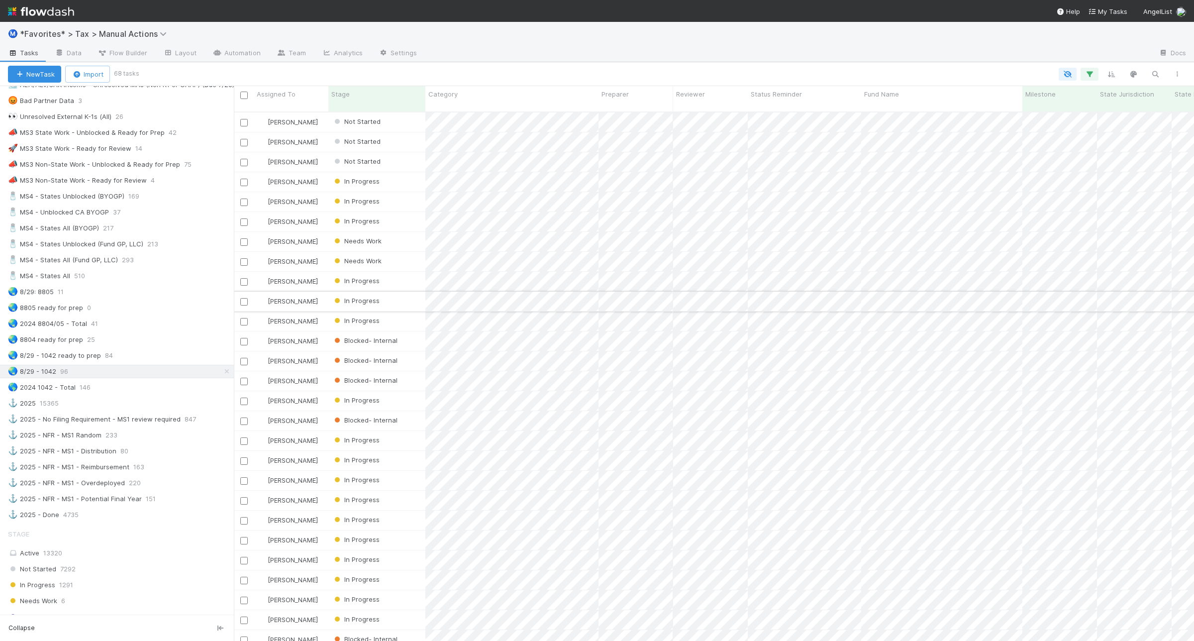
scroll to position [528, 951]
click at [172, 362] on div "🌏 8/29 - 1042 ready to prep 84" at bounding box center [121, 355] width 226 height 12
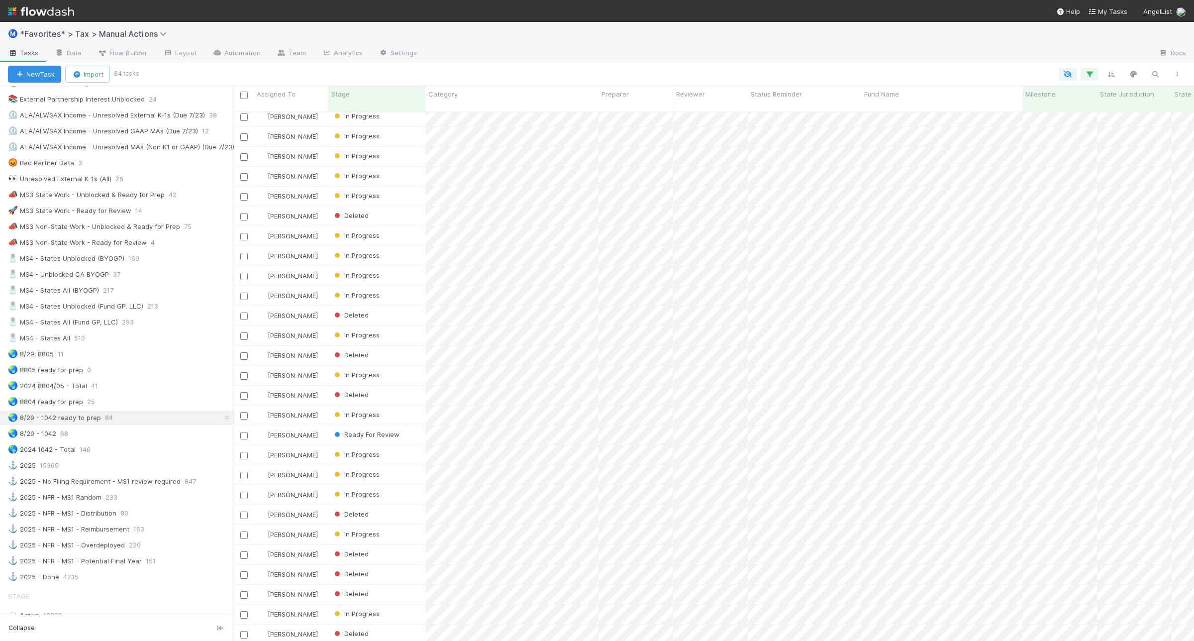
scroll to position [995, 0]
click at [1083, 75] on button "button" at bounding box center [1090, 74] width 18 height 13
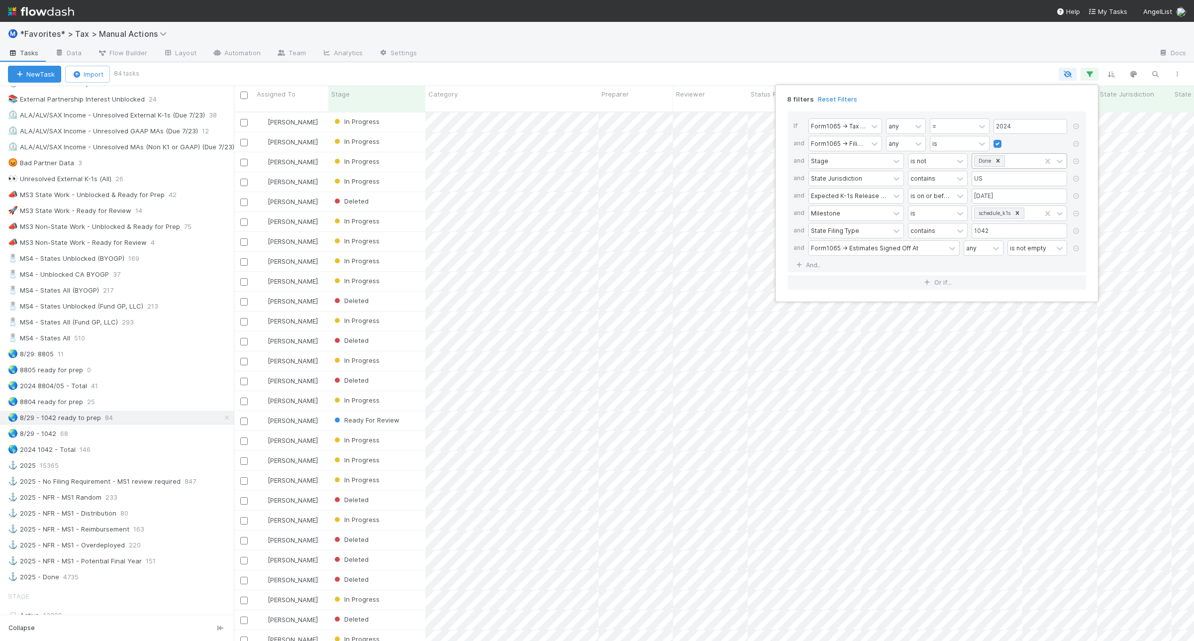
click at [1032, 160] on div "Done" at bounding box center [1006, 161] width 69 height 14
type input "f"
type input "del"
click at [1032, 183] on div "Deleted" at bounding box center [1020, 184] width 96 height 17
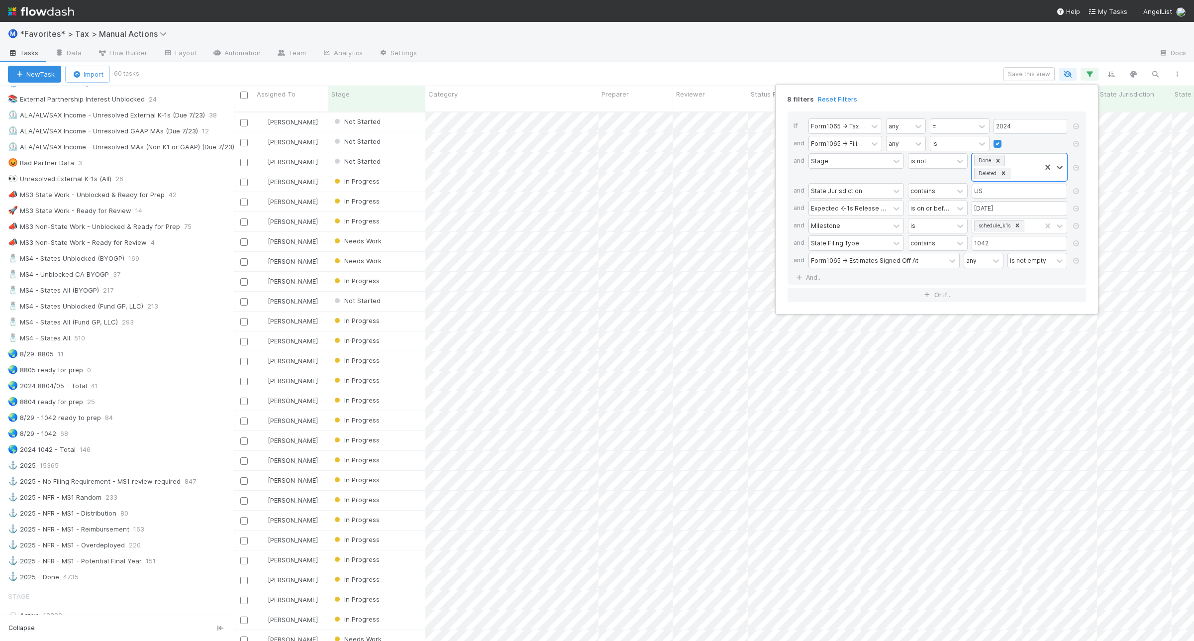
click at [915, 70] on div "8 filters Reset Filters If Form1065 -> Tax Year any = 2024 and Form1065 -> Fili…" at bounding box center [597, 320] width 1194 height 641
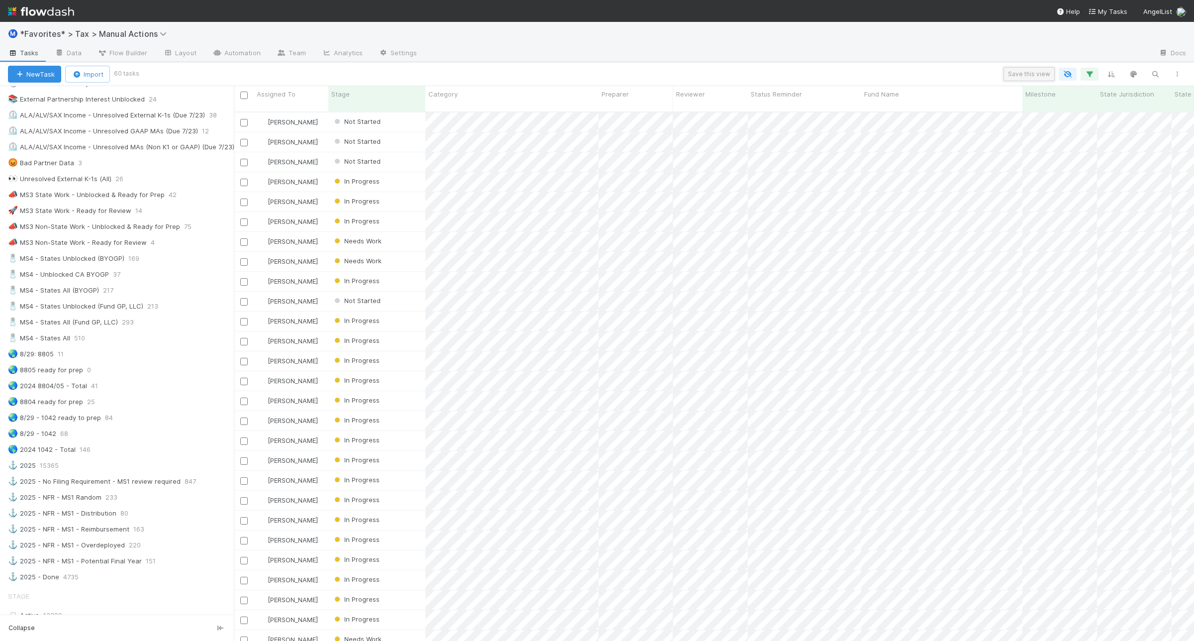
click at [1041, 70] on button "Save this view" at bounding box center [1029, 74] width 51 height 14
click at [856, 133] on div "Create a new saved view" at bounding box center [891, 132] width 263 height 16
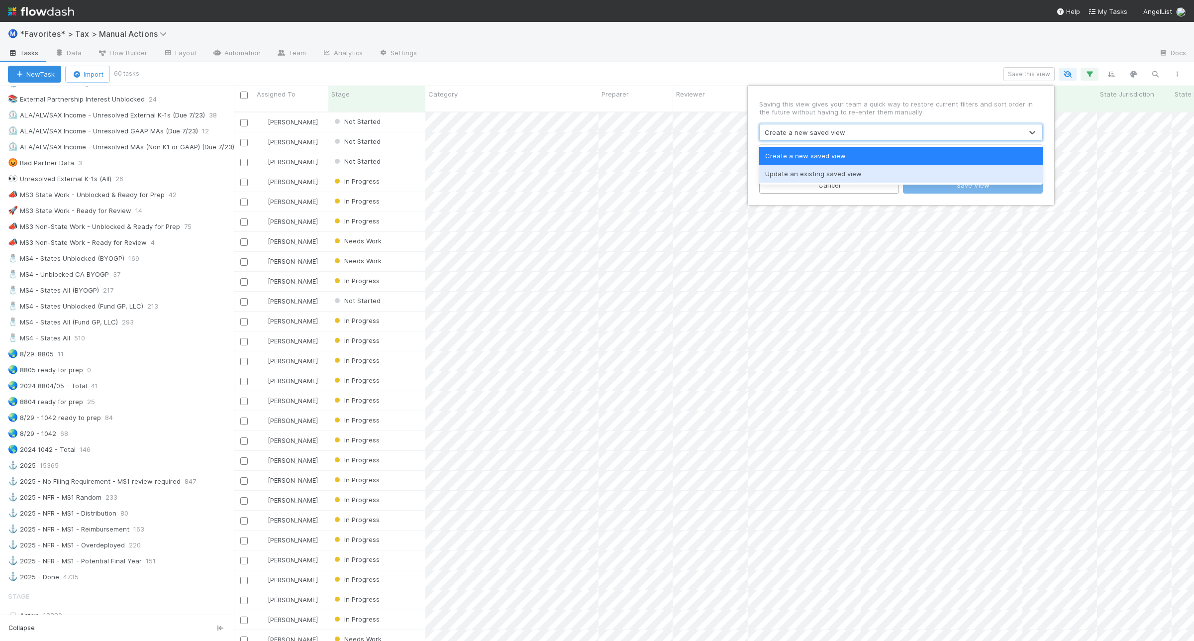
click at [843, 173] on div "Update an existing saved view" at bounding box center [901, 174] width 284 height 18
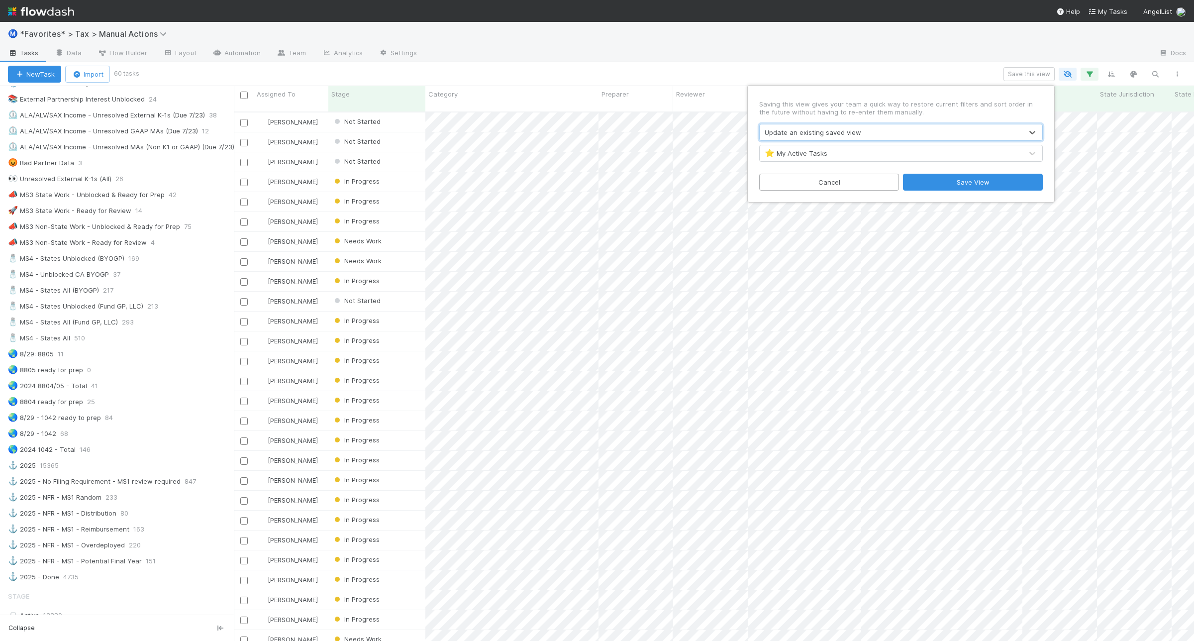
click at [839, 155] on div "⭐ My Active Tasks" at bounding box center [891, 153] width 263 height 16
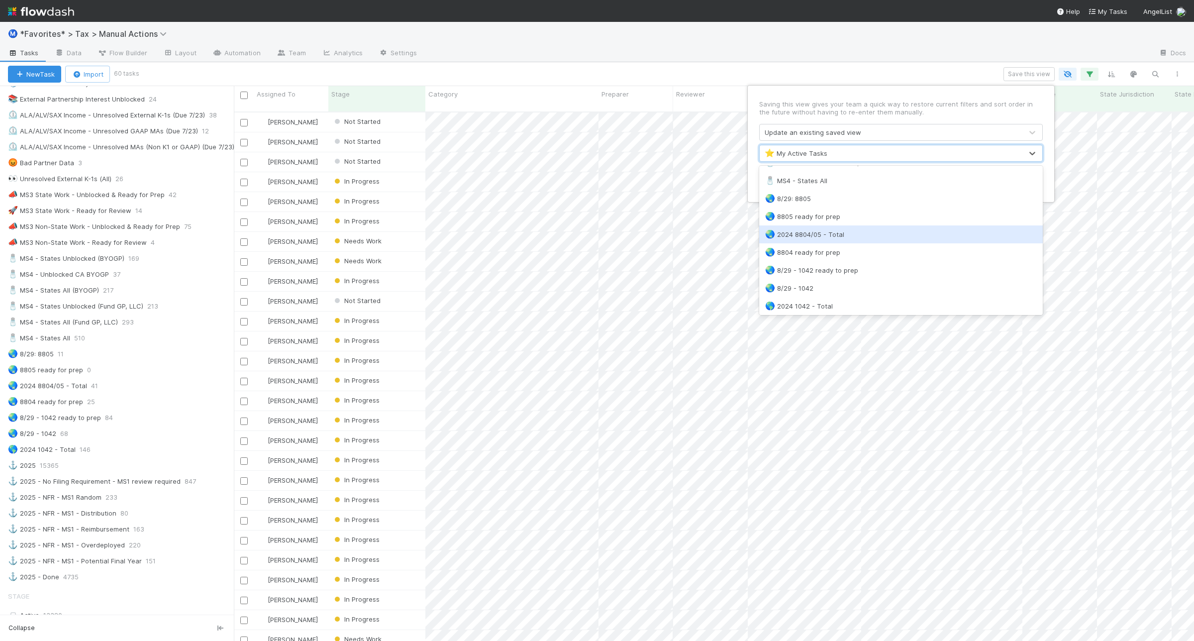
scroll to position [894, 0]
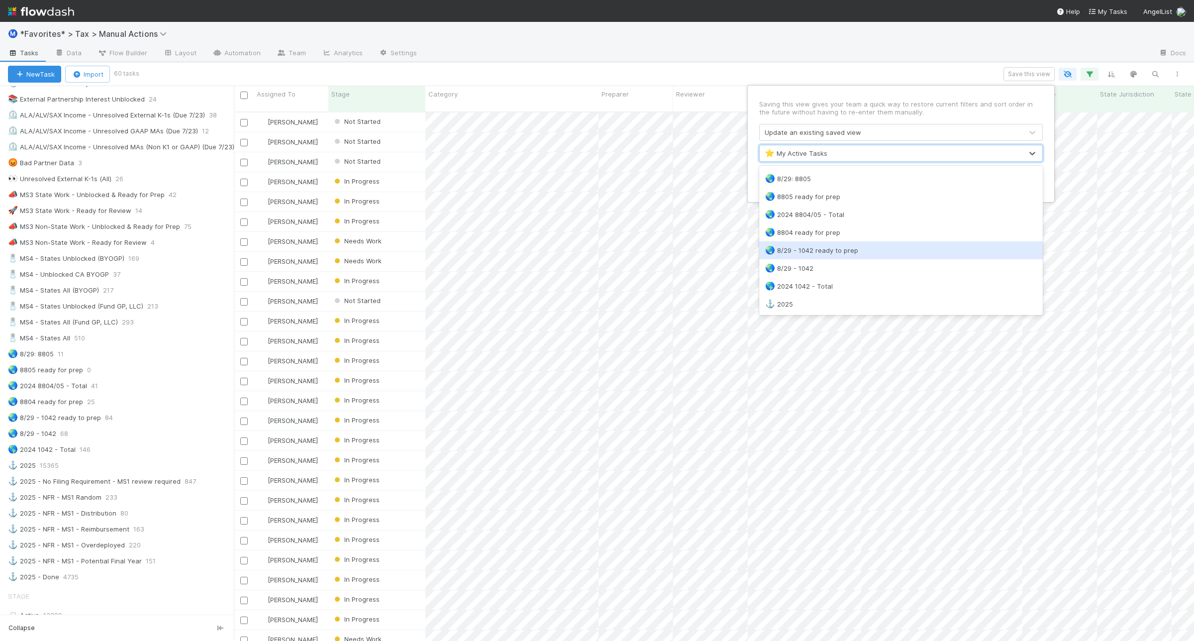
click at [877, 251] on div "🌏 8/29 - 1042 ready to prep" at bounding box center [901, 250] width 272 height 10
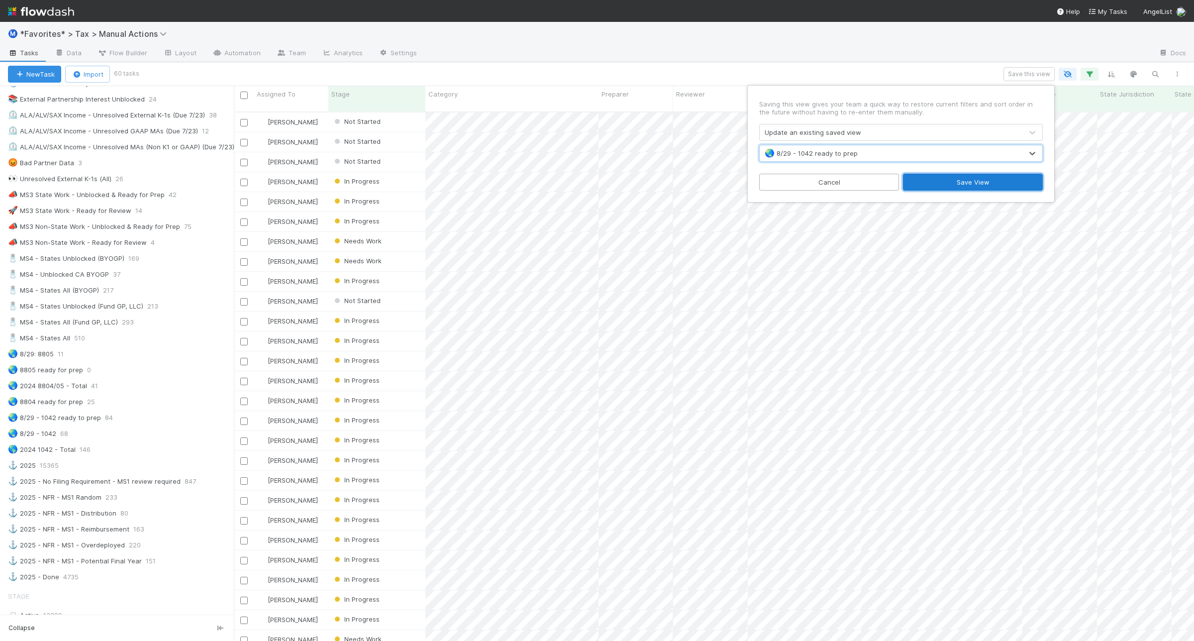
click at [985, 182] on button "Save View" at bounding box center [973, 182] width 140 height 17
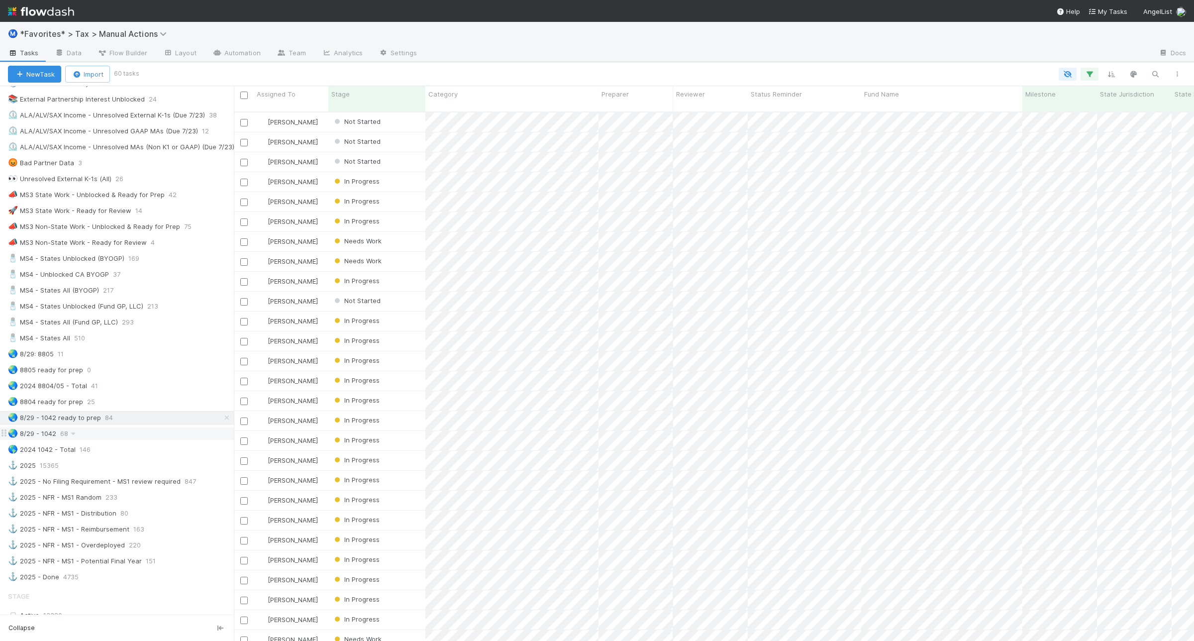
click at [86, 440] on div "🌏 8/29 - 1042 68" at bounding box center [121, 433] width 226 height 12
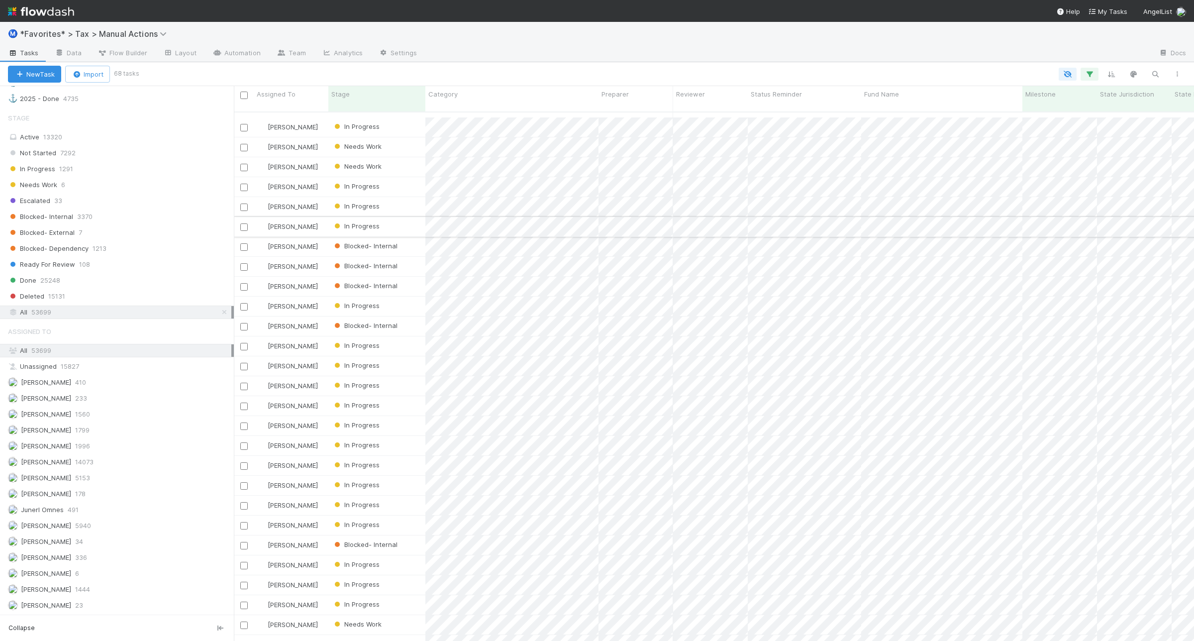
scroll to position [187, 0]
click at [203, 220] on div "Blocked- Internal 3370" at bounding box center [121, 217] width 226 height 12
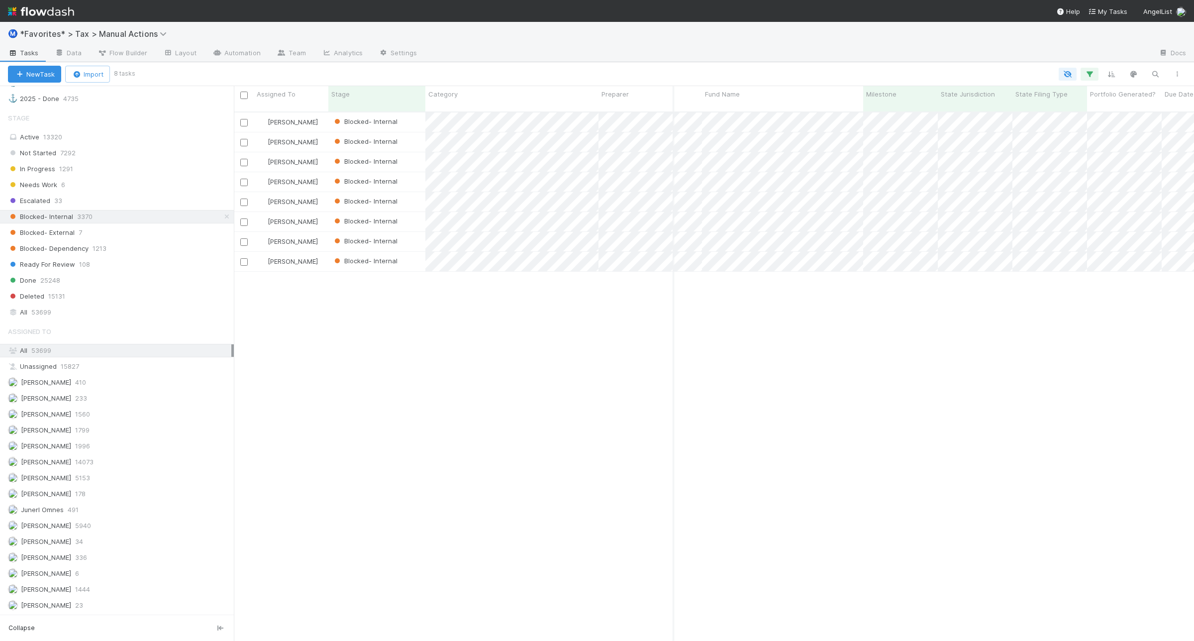
scroll to position [0, 159]
drag, startPoint x: 861, startPoint y: 95, endPoint x: 925, endPoint y: 102, distance: 63.6
click at [925, 102] on div "Fund Name" at bounding box center [814, 98] width 224 height 25
drag, startPoint x: 597, startPoint y: 92, endPoint x: 478, endPoint y: 100, distance: 119.7
click at [478, 100] on div at bounding box center [478, 96] width 2 height 10
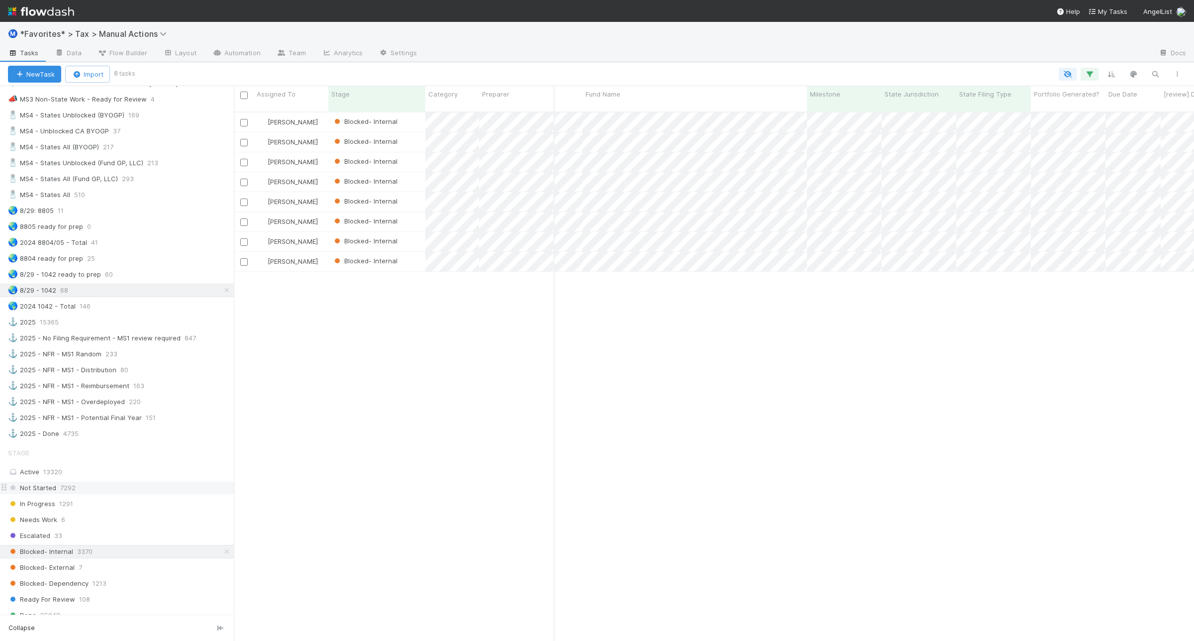
scroll to position [684, 0]
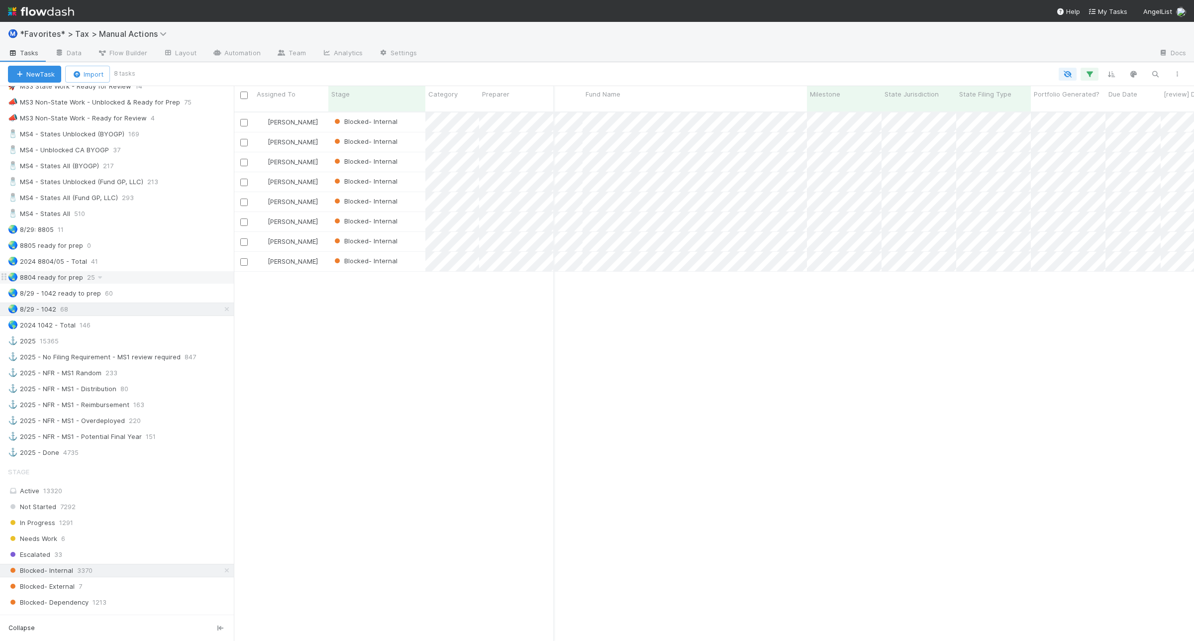
click at [142, 284] on div "🌏 8804 ready for prep 25" at bounding box center [117, 277] width 234 height 13
click at [142, 284] on div "🌏 8804 ready for prep 25" at bounding box center [121, 277] width 226 height 12
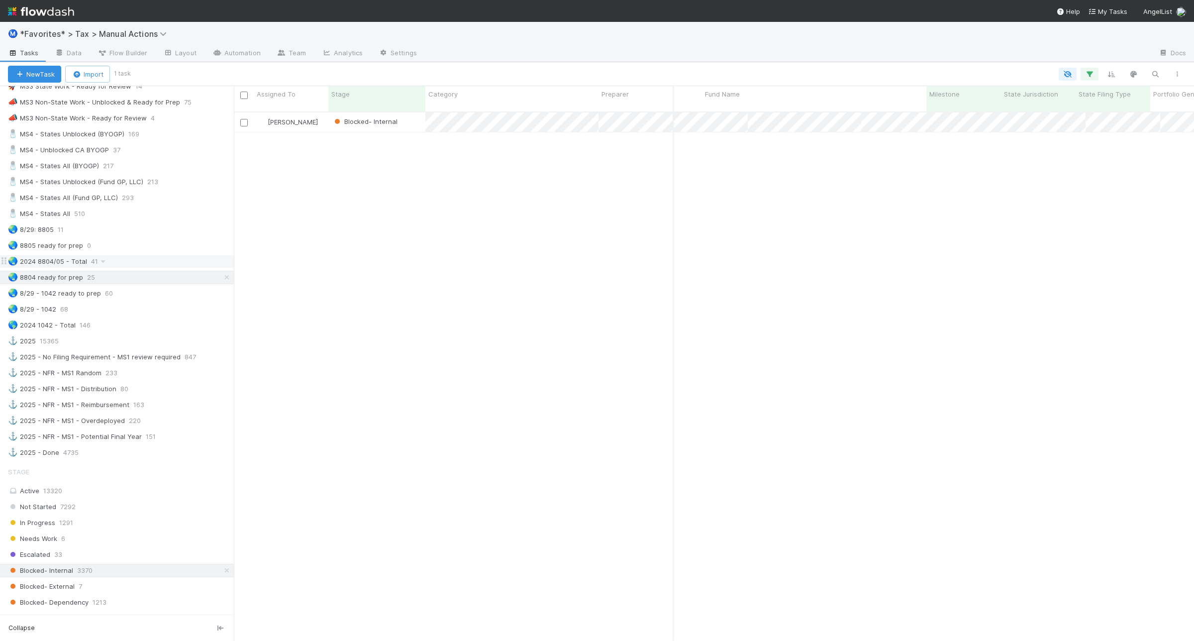
click at [143, 268] on div "🌏 2024 8804/05 - Total 41" at bounding box center [121, 261] width 226 height 12
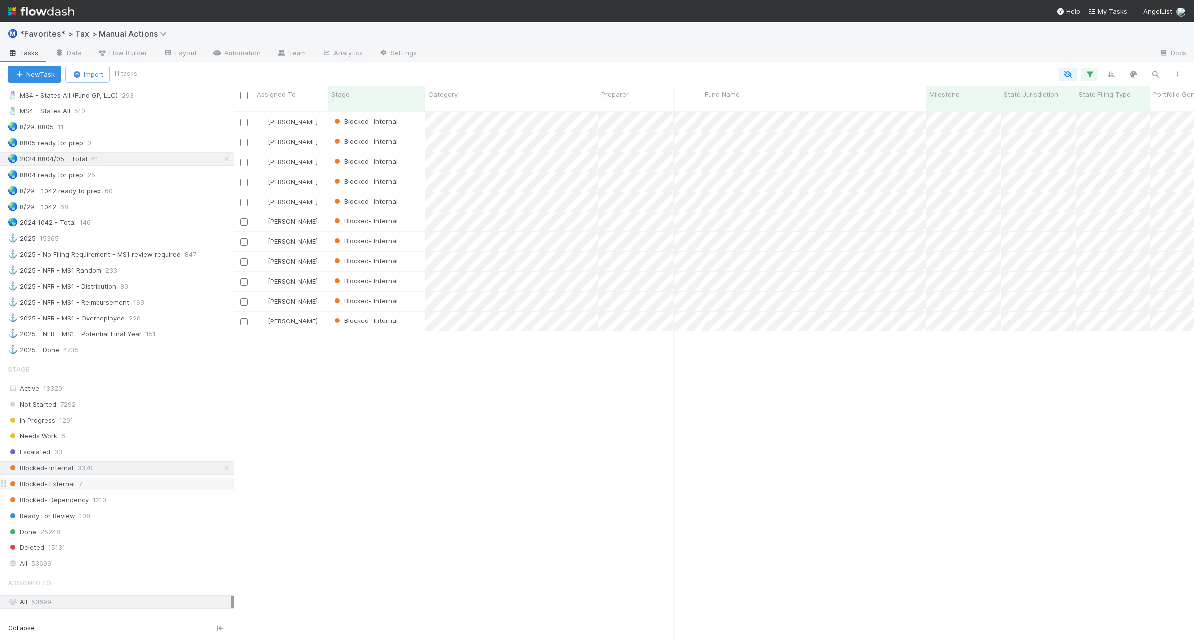
scroll to position [809, 0]
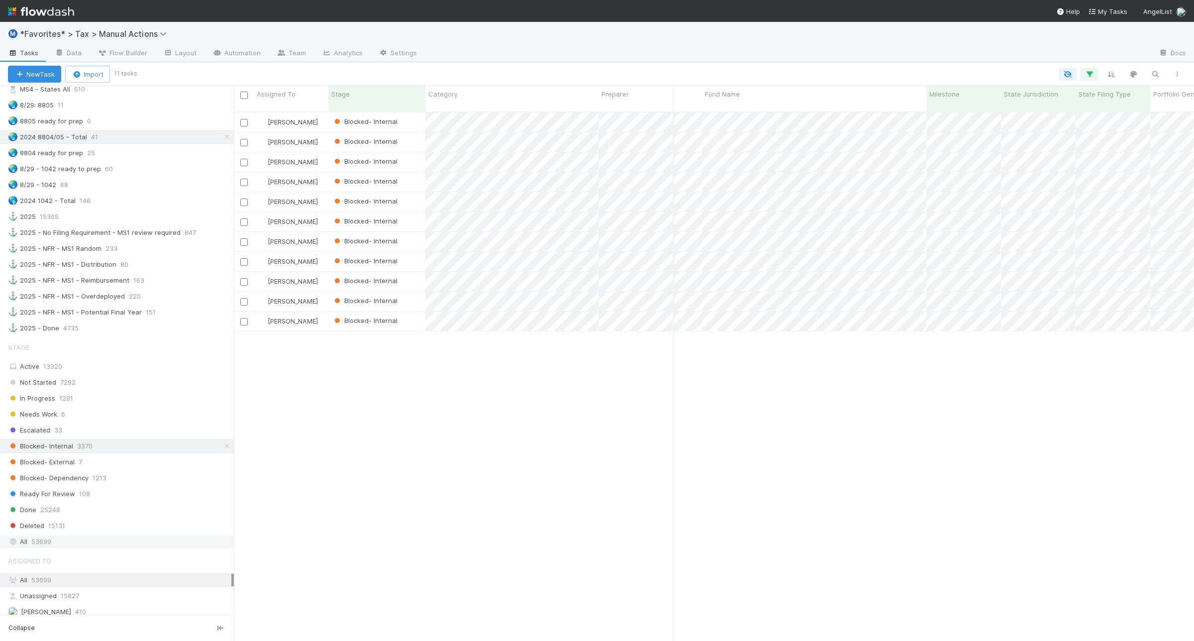
click at [70, 548] on div "All 53699" at bounding box center [119, 541] width 223 height 12
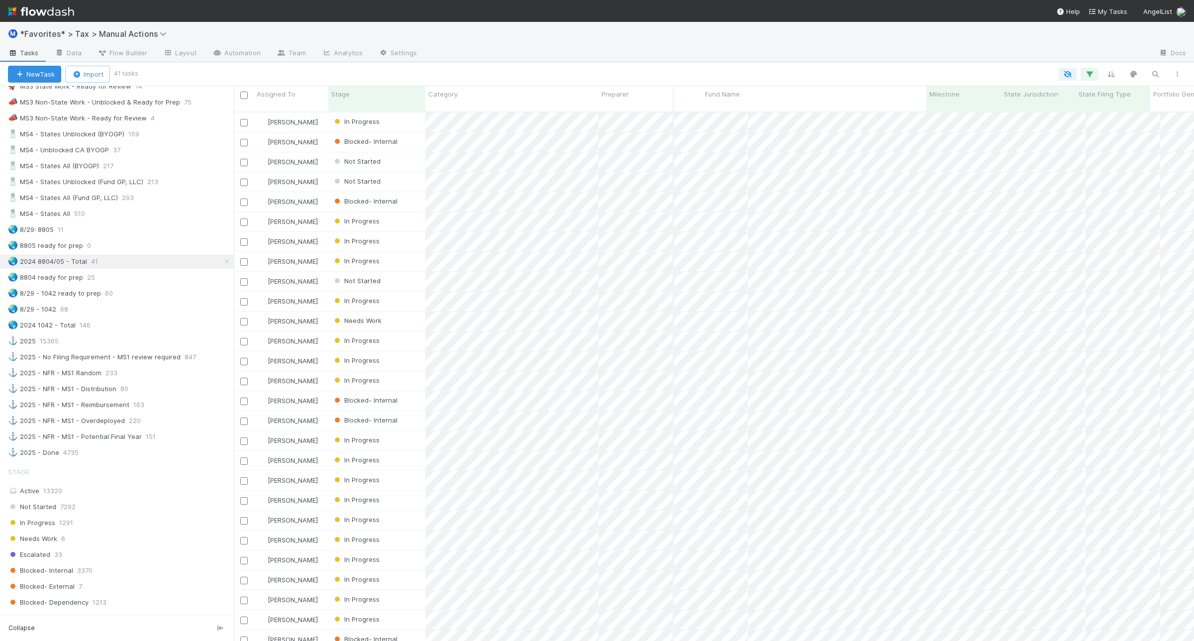
scroll to position [528, 951]
click at [1095, 72] on button "button" at bounding box center [1090, 74] width 18 height 13
click at [1095, 72] on div "6 filters Reset Filters If Form1065 -> Tax Year any = 2024 and Form1065 -> Fili…" at bounding box center [597, 320] width 1194 height 641
click at [1092, 71] on icon "button" at bounding box center [1090, 74] width 10 height 9
click at [1011, 196] on icon at bounding box center [1009, 195] width 7 height 7
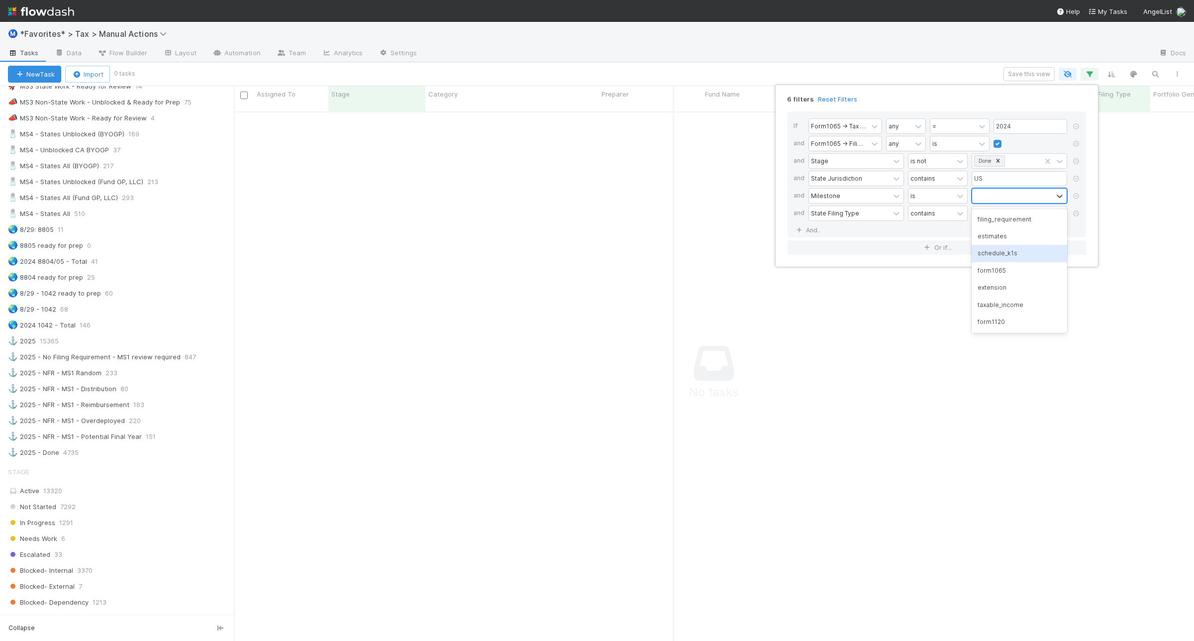
scroll to position [518, 942]
click at [1014, 257] on div "schedule_k1s" at bounding box center [1020, 253] width 96 height 17
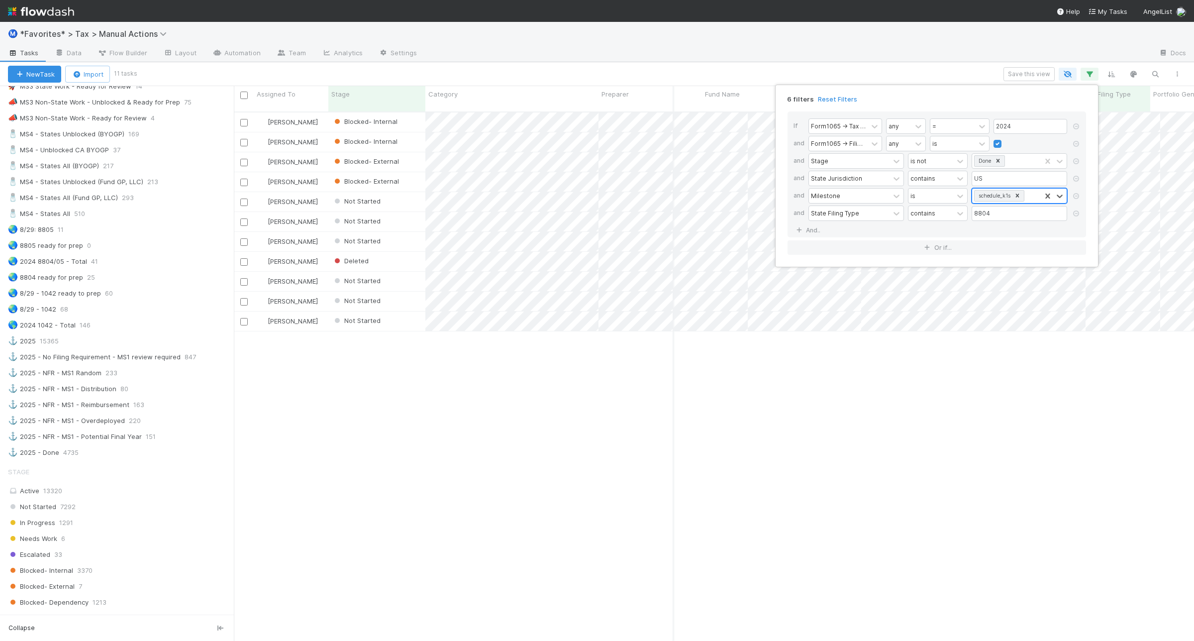
scroll to position [528, 951]
click at [163, 245] on div "6 filters Reset Filters If Form1065 -> Tax Year any = 2024 and Form1065 -> Fili…" at bounding box center [597, 320] width 1194 height 641
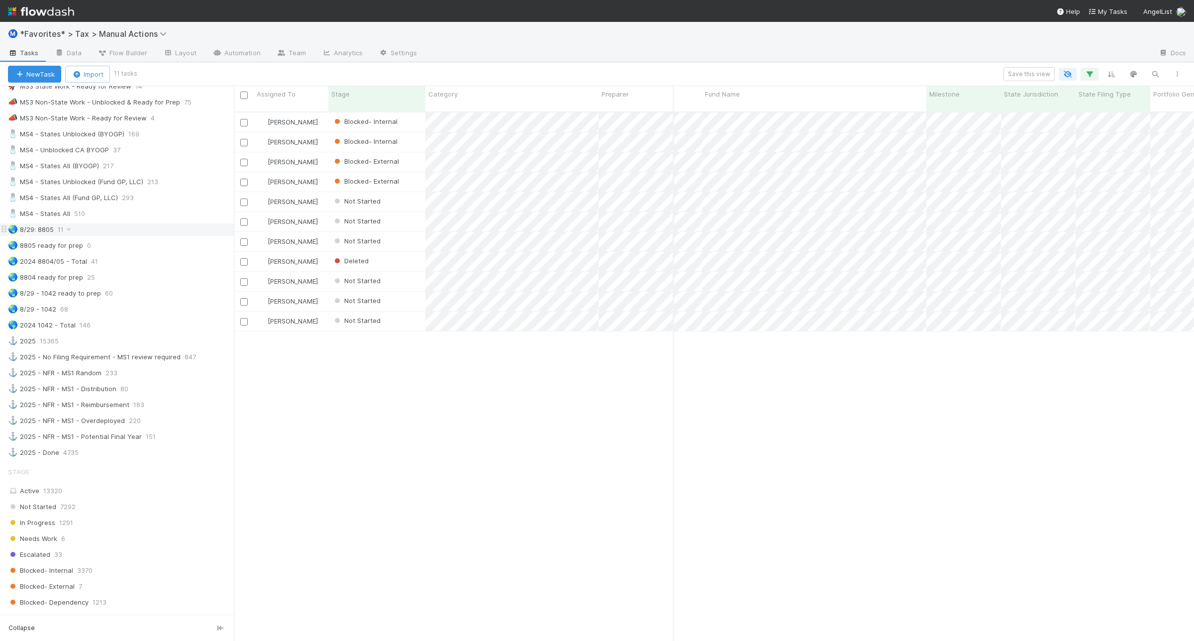
click at [143, 236] on div "🌏 8/29: 8805 11" at bounding box center [121, 229] width 226 height 12
click at [1088, 70] on icon "button" at bounding box center [1090, 74] width 10 height 9
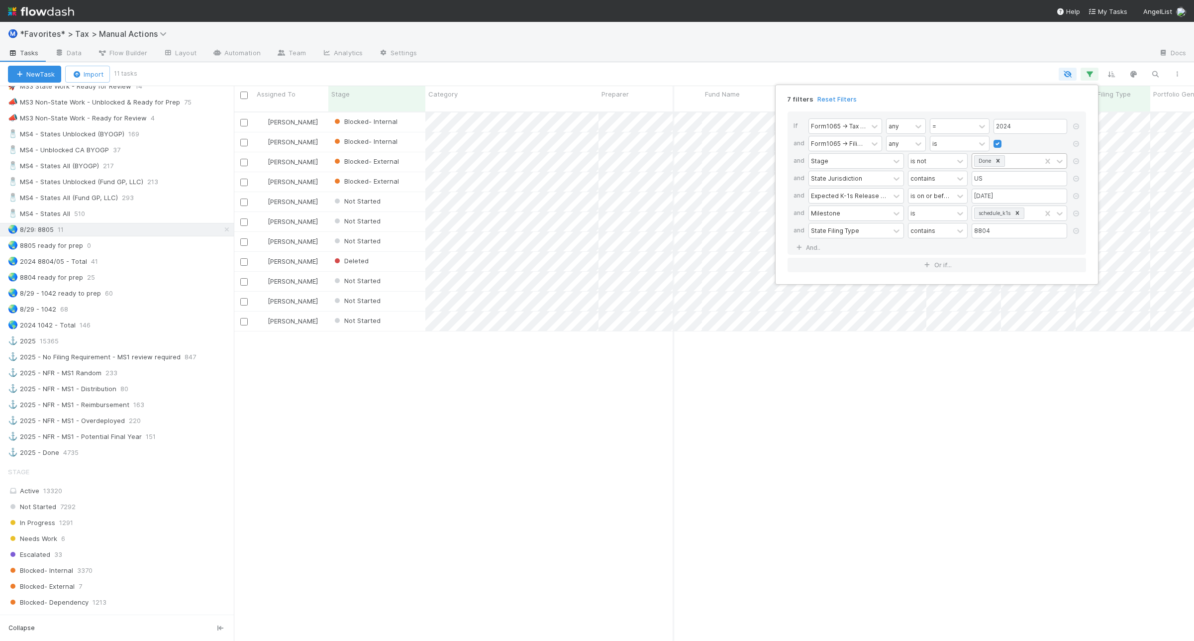
click at [1021, 162] on div "Done" at bounding box center [1006, 161] width 69 height 14
type input "del"
click at [1011, 180] on div "Deleted" at bounding box center [1020, 184] width 96 height 17
click at [959, 75] on div "7 filters Reset Filters If Form1065 -> Tax Year any = 2024 and Form1065 -> Fili…" at bounding box center [597, 320] width 1194 height 641
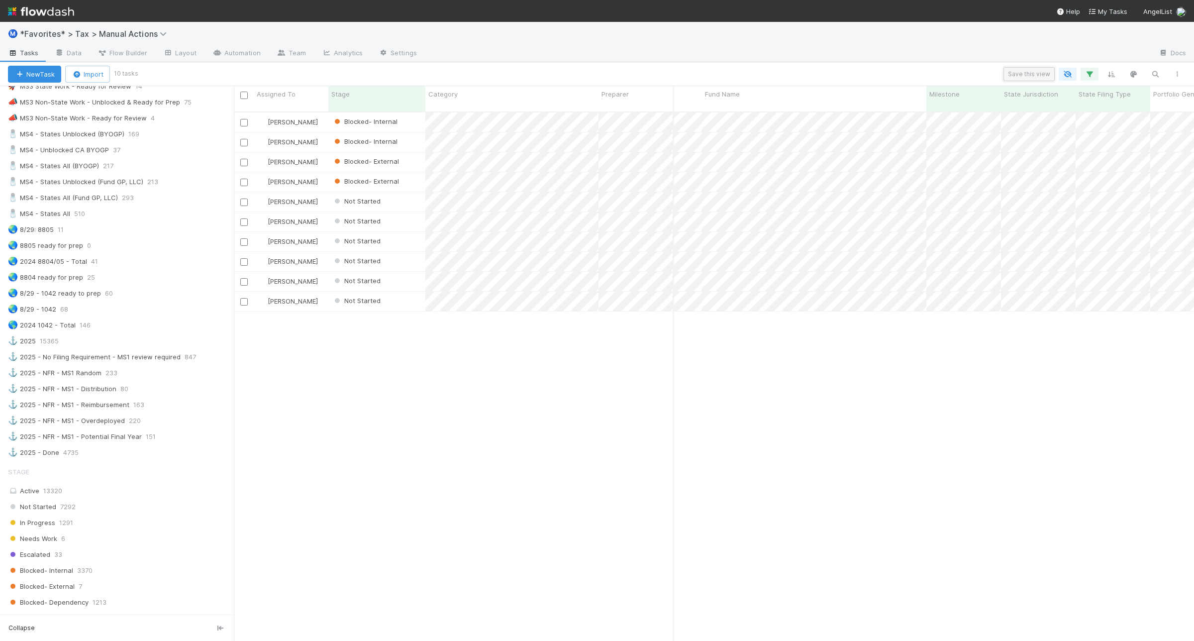
click at [1028, 71] on button "Save this view" at bounding box center [1029, 74] width 51 height 14
click at [847, 131] on div "Create a new saved view" at bounding box center [891, 132] width 263 height 16
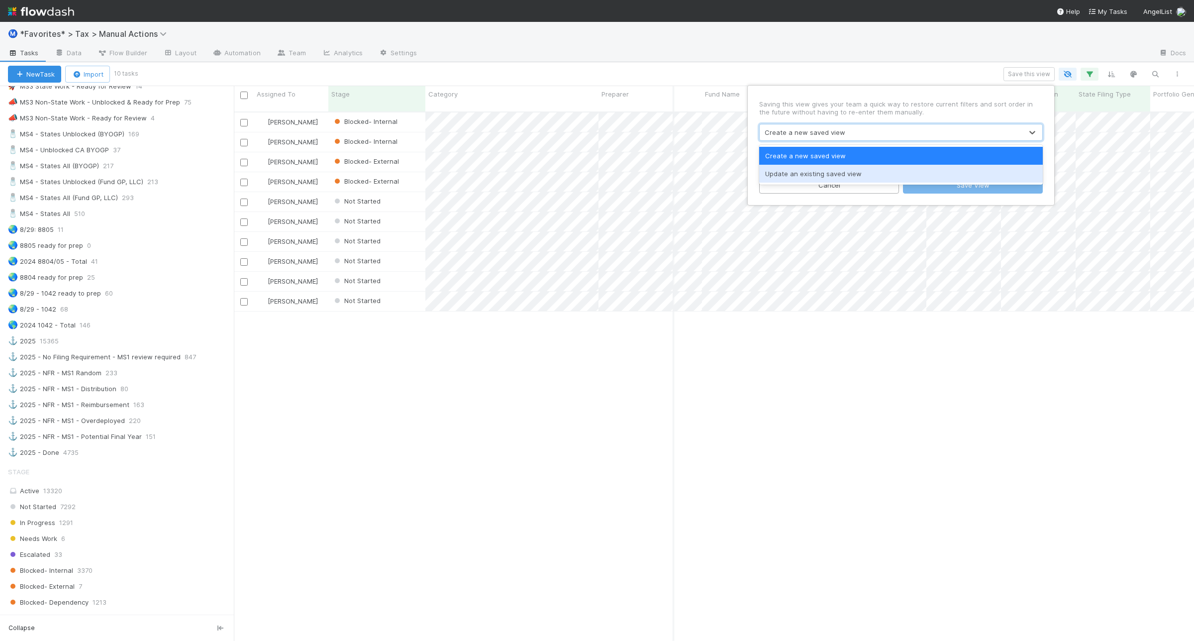
click at [837, 172] on div "Update an existing saved view" at bounding box center [901, 174] width 284 height 18
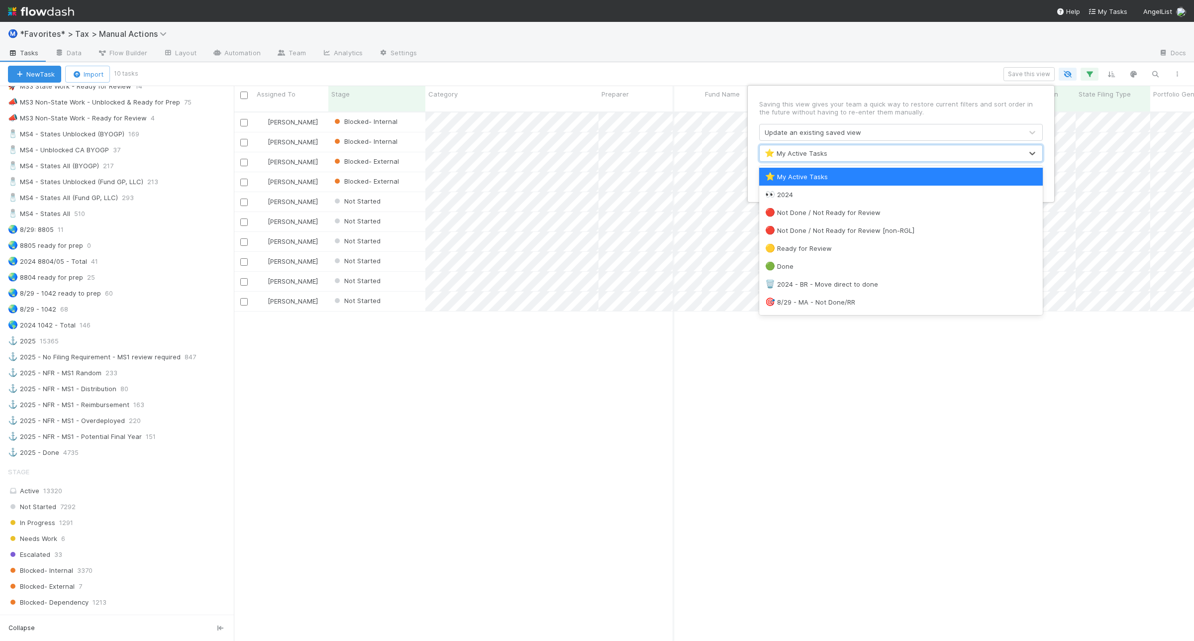
click at [812, 151] on div "⭐ My Active Tasks" at bounding box center [796, 153] width 63 height 10
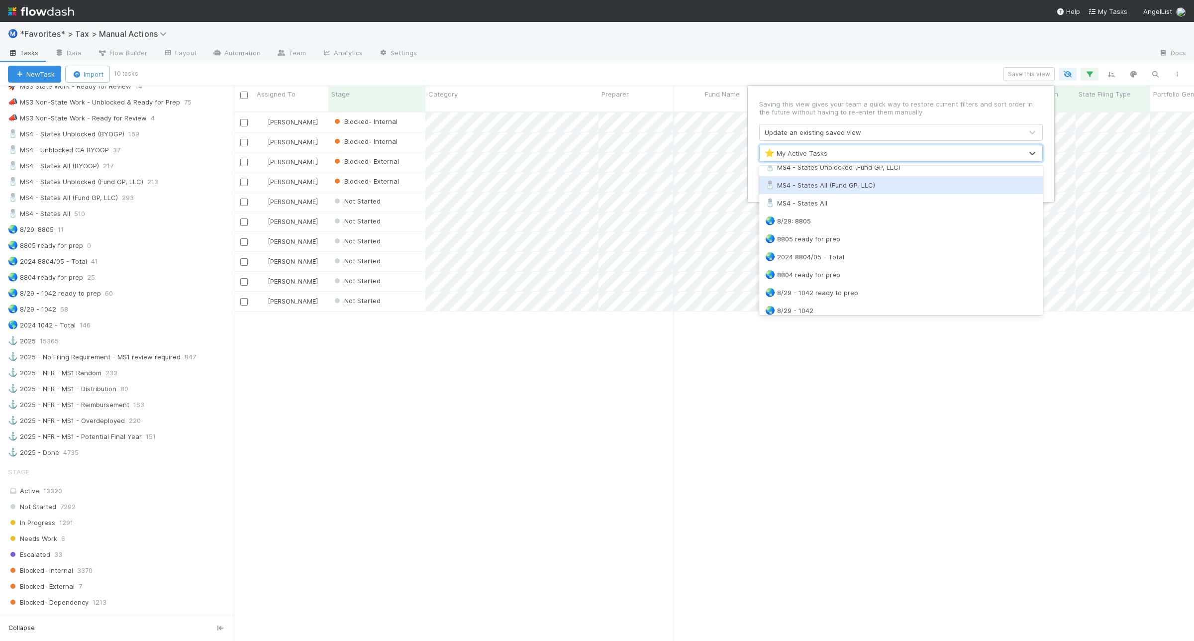
scroll to position [832, 0]
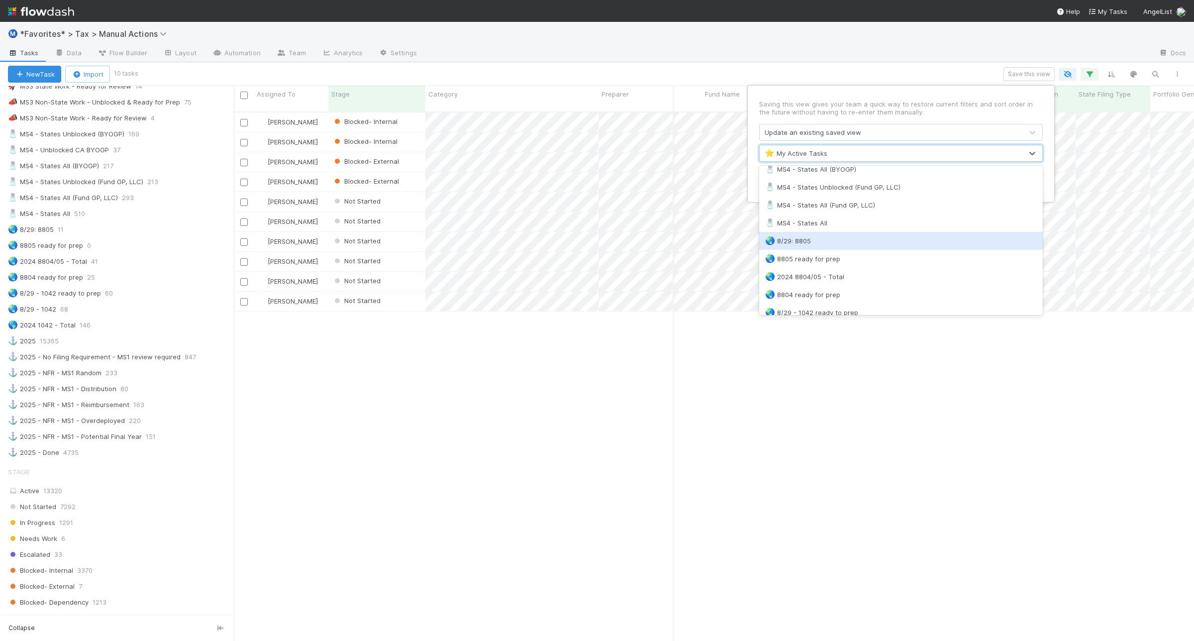
click at [854, 232] on div "🌏 8/29: 8805" at bounding box center [901, 241] width 284 height 18
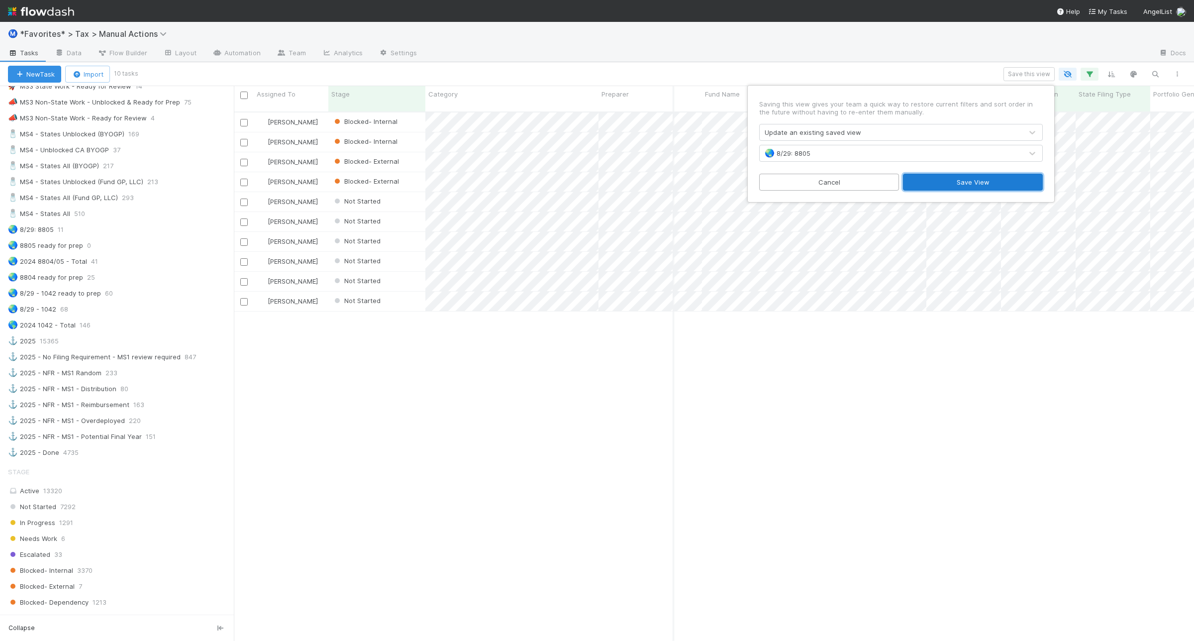
click at [969, 178] on button "Save View" at bounding box center [973, 182] width 140 height 17
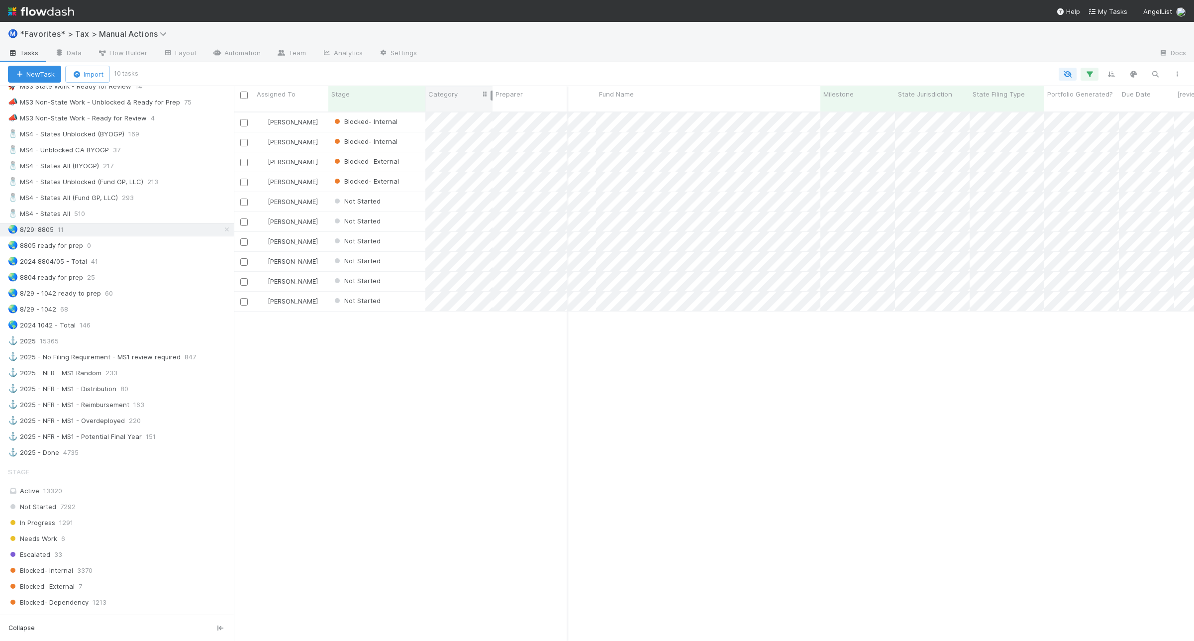
drag, startPoint x: 597, startPoint y: 92, endPoint x: 491, endPoint y: 96, distance: 106.1
click at [491, 96] on div at bounding box center [492, 96] width 2 height 10
drag, startPoint x: 596, startPoint y: 91, endPoint x: 490, endPoint y: 96, distance: 106.1
click at [491, 96] on div at bounding box center [492, 96] width 2 height 10
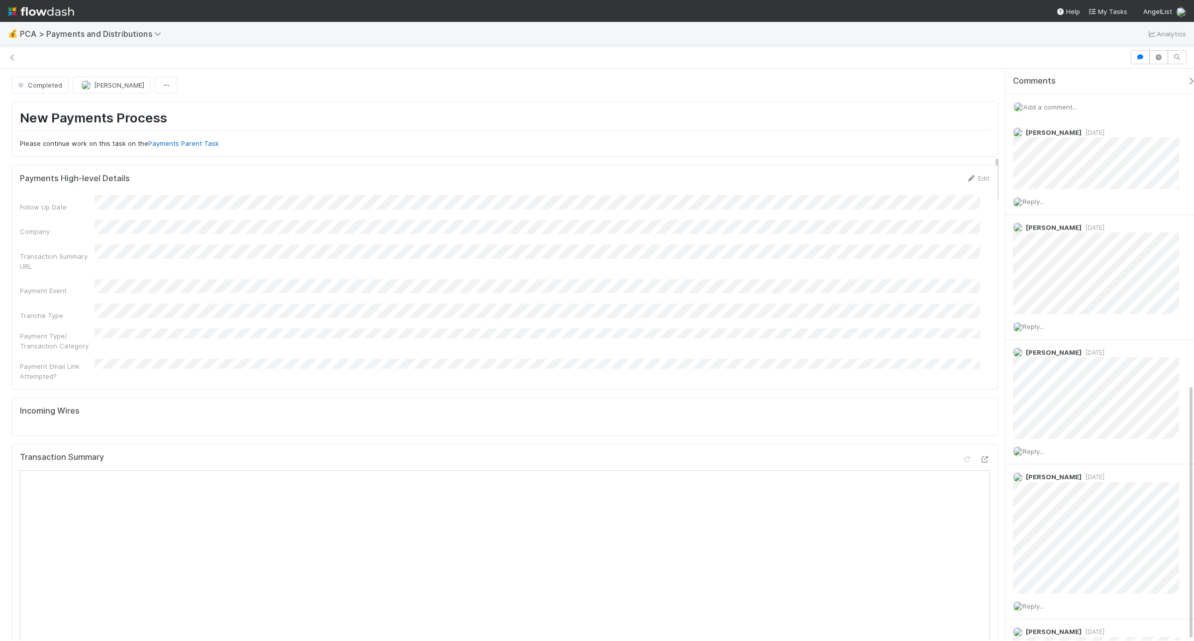
scroll to position [704, 0]
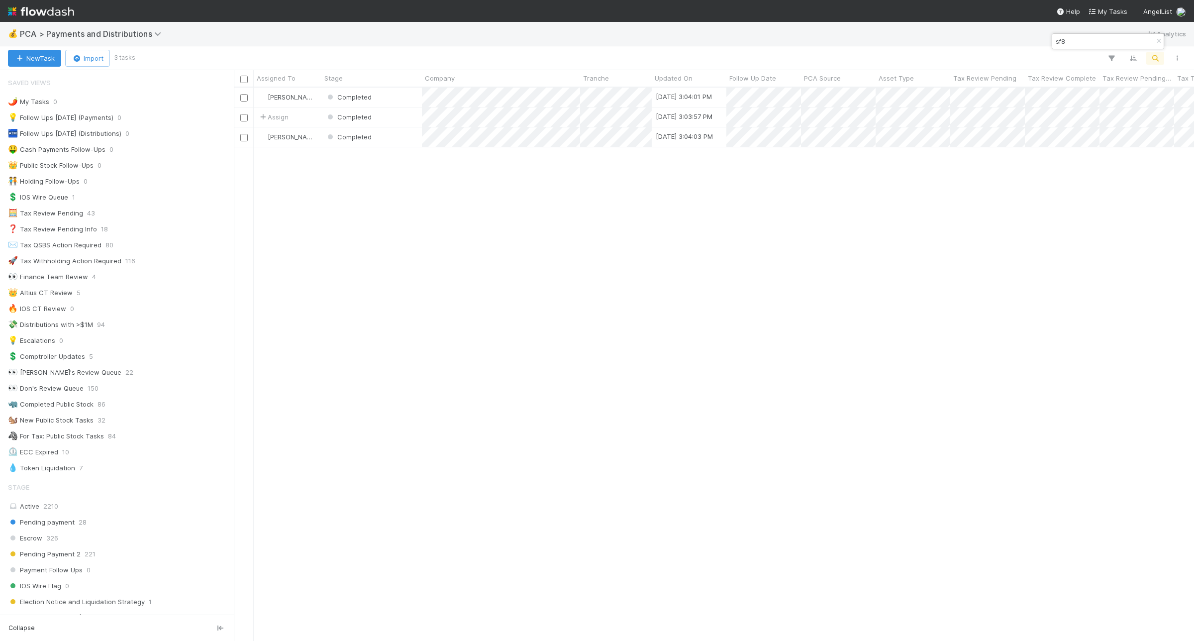
scroll to position [609, 0]
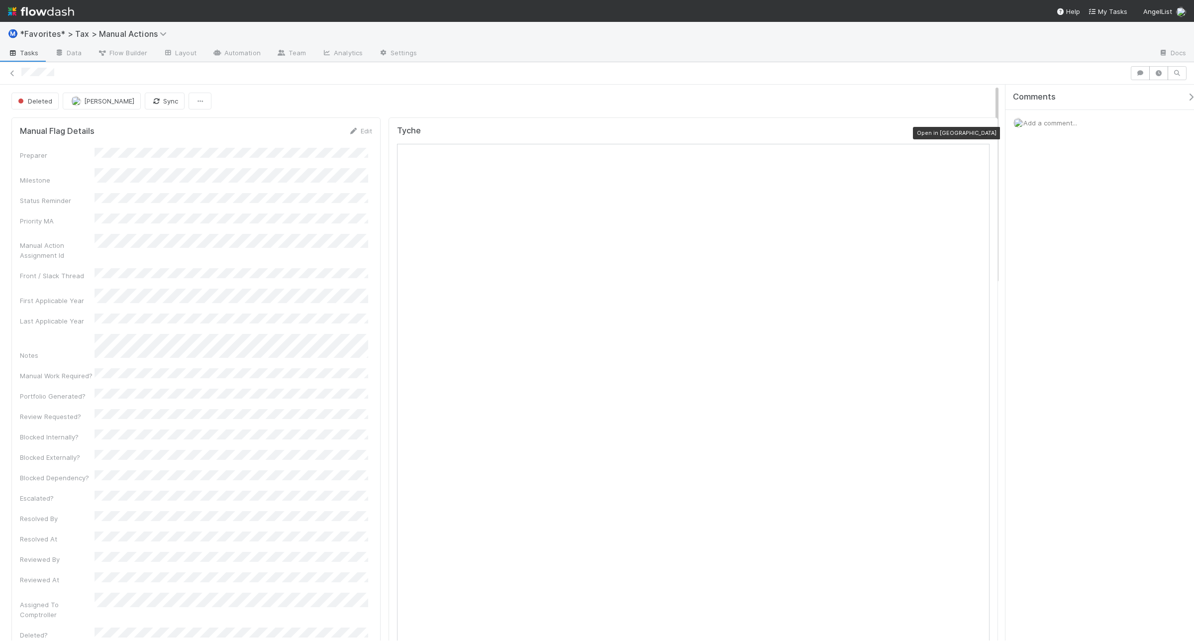
click at [980, 132] on icon at bounding box center [985, 133] width 10 height 6
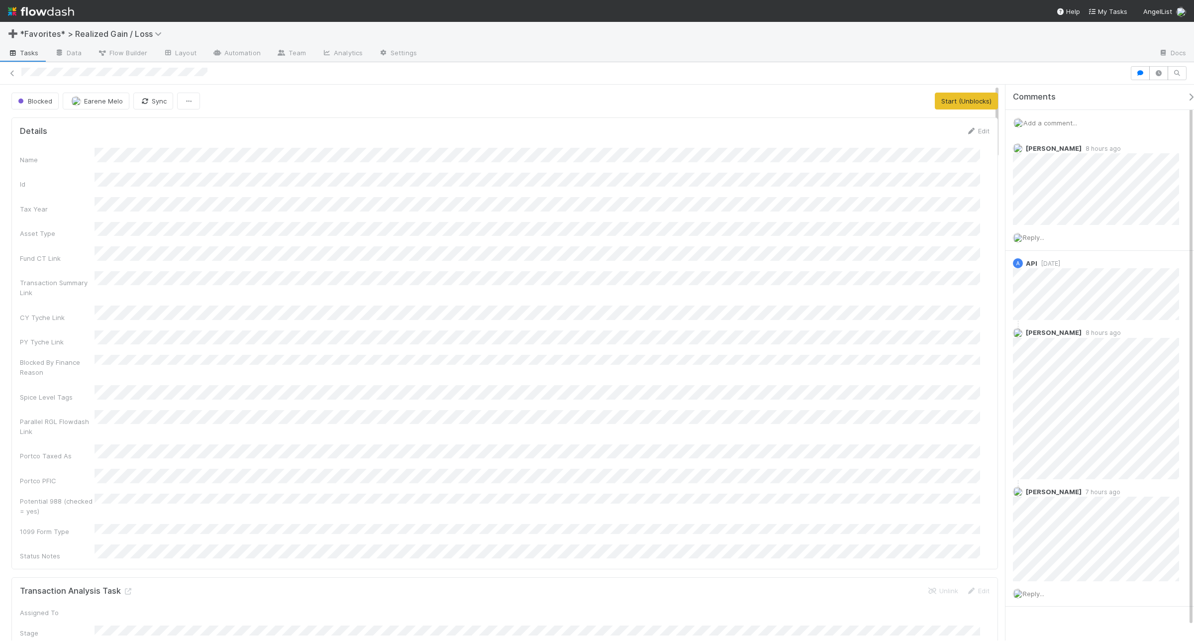
scroll to position [193, 951]
click at [187, 153] on div "Name" at bounding box center [505, 156] width 970 height 16
copy div
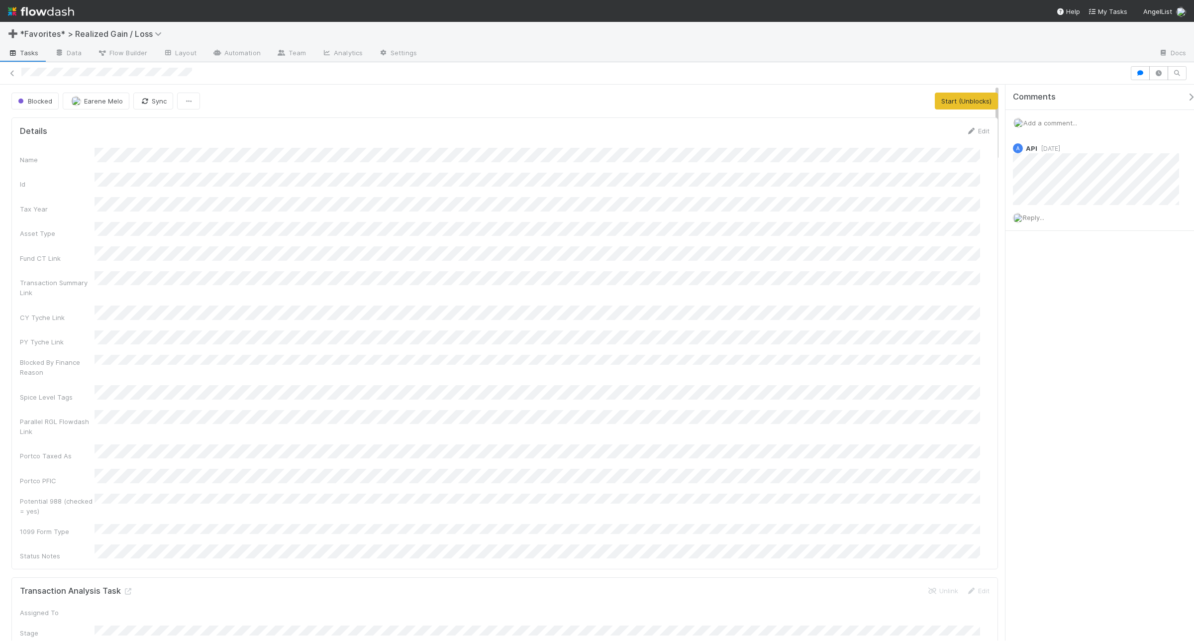
scroll to position [193, 951]
